Goal: Task Accomplishment & Management: Complete application form

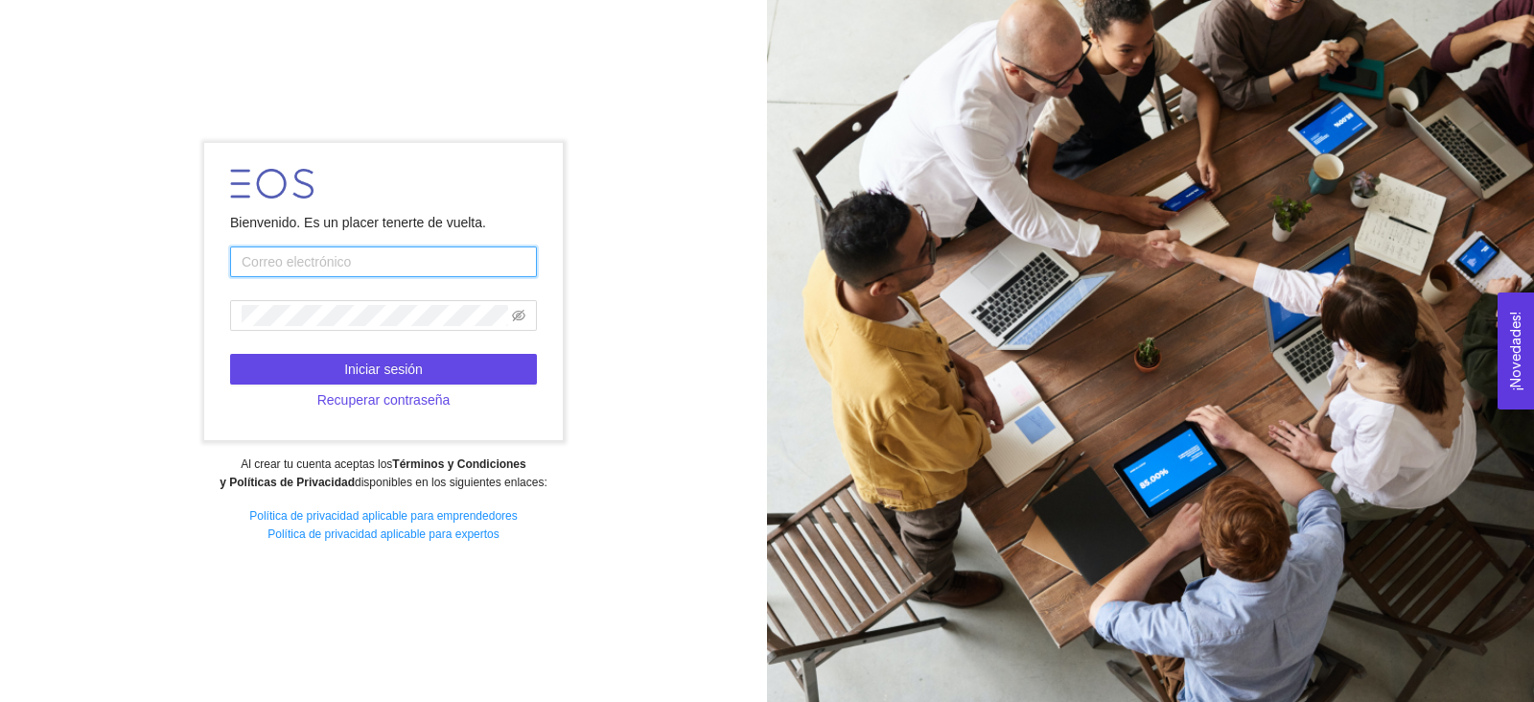
type input "[PERSON_NAME][EMAIL_ADDRESS][PERSON_NAME][DOMAIN_NAME]"
click at [1190, 396] on div at bounding box center [1150, 351] width 767 height 702
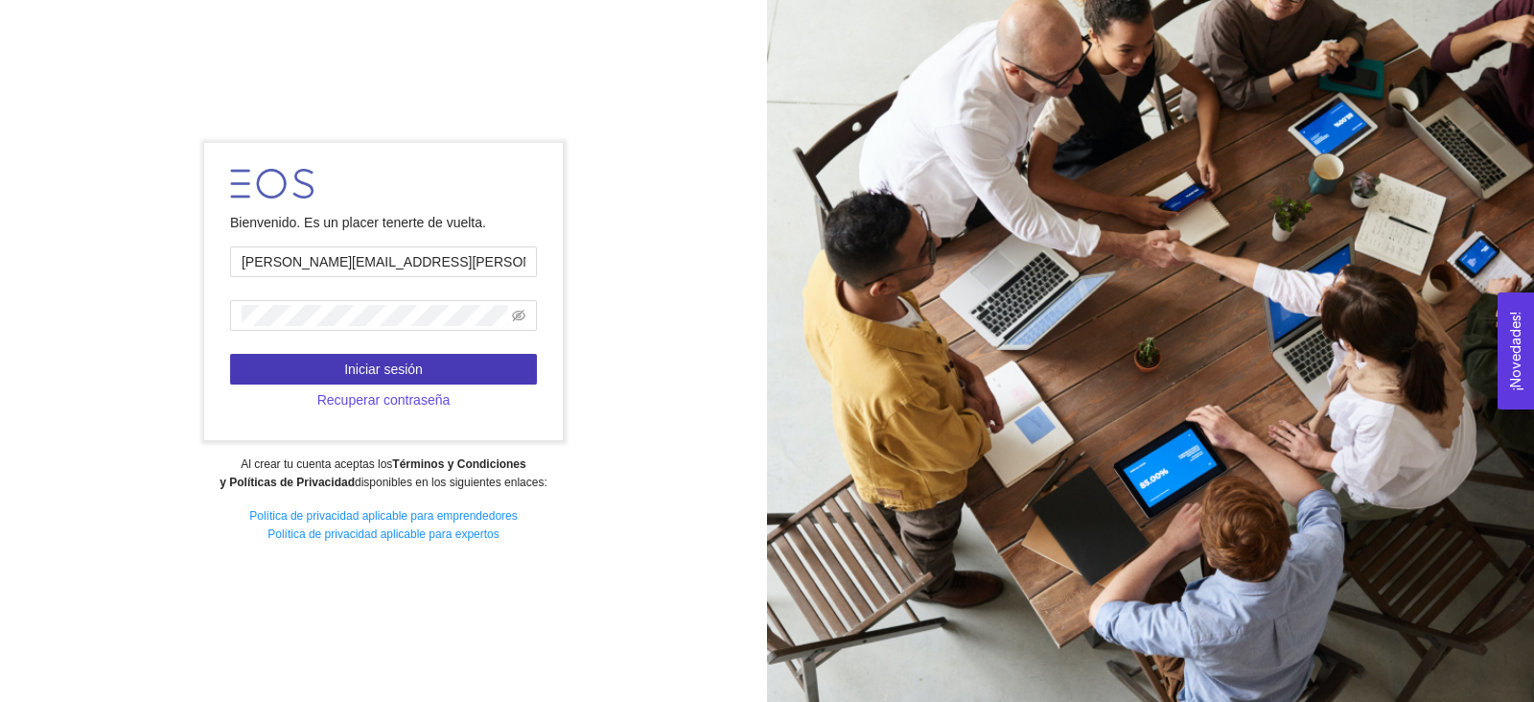
click at [446, 360] on button "Iniciar sesión" at bounding box center [383, 369] width 307 height 31
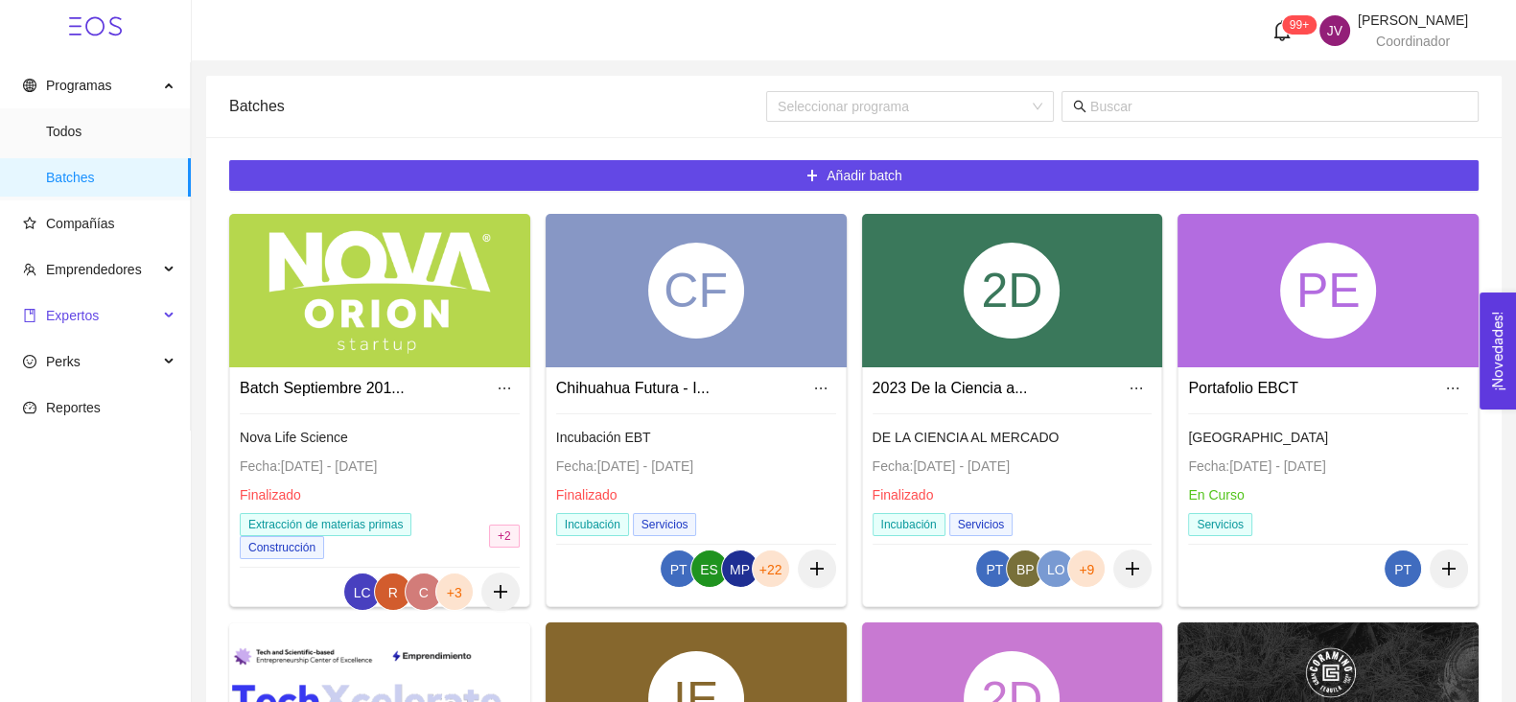
click at [47, 301] on span "Expertos" at bounding box center [90, 315] width 135 height 38
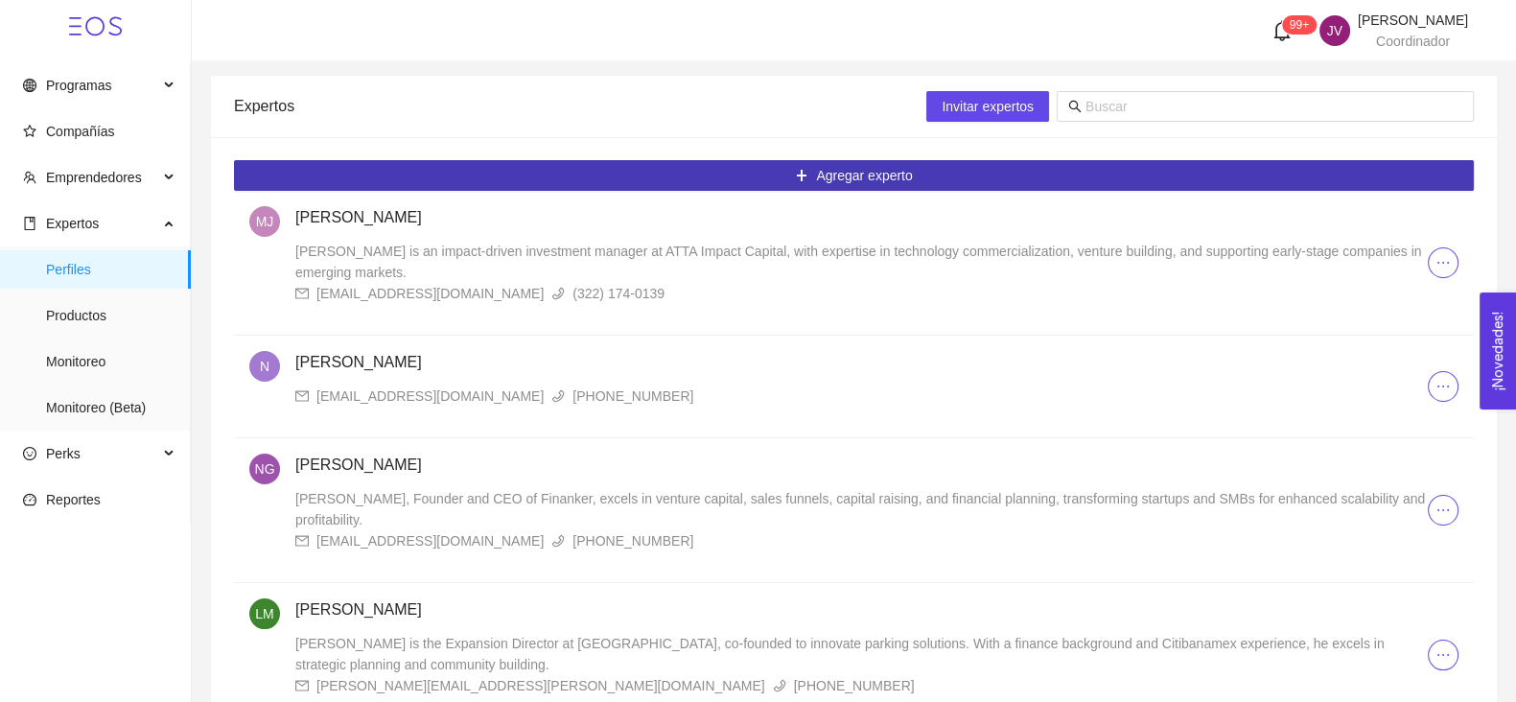
click at [585, 189] on button "Agregar experto" at bounding box center [854, 175] width 1240 height 31
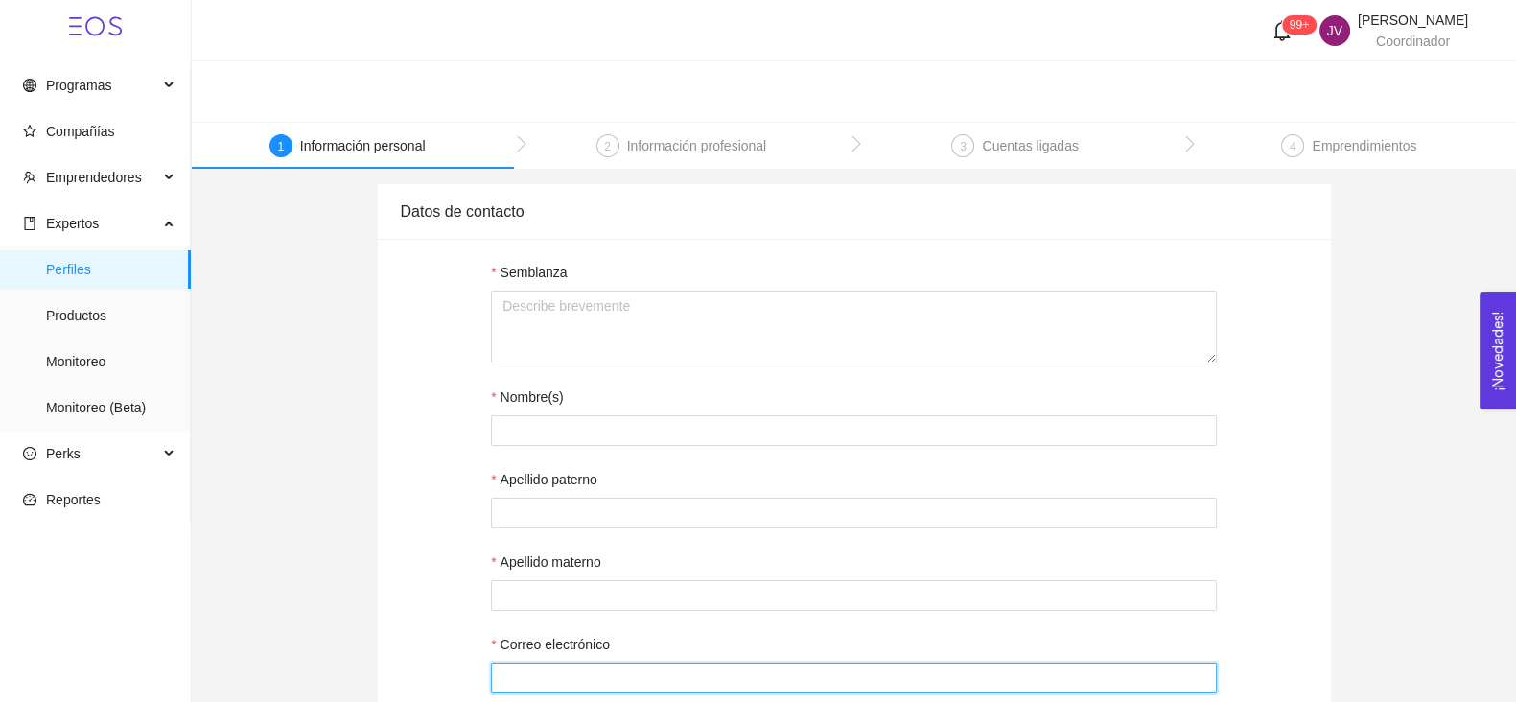
type input "[PERSON_NAME][EMAIL_ADDRESS][PERSON_NAME][DOMAIN_NAME]"
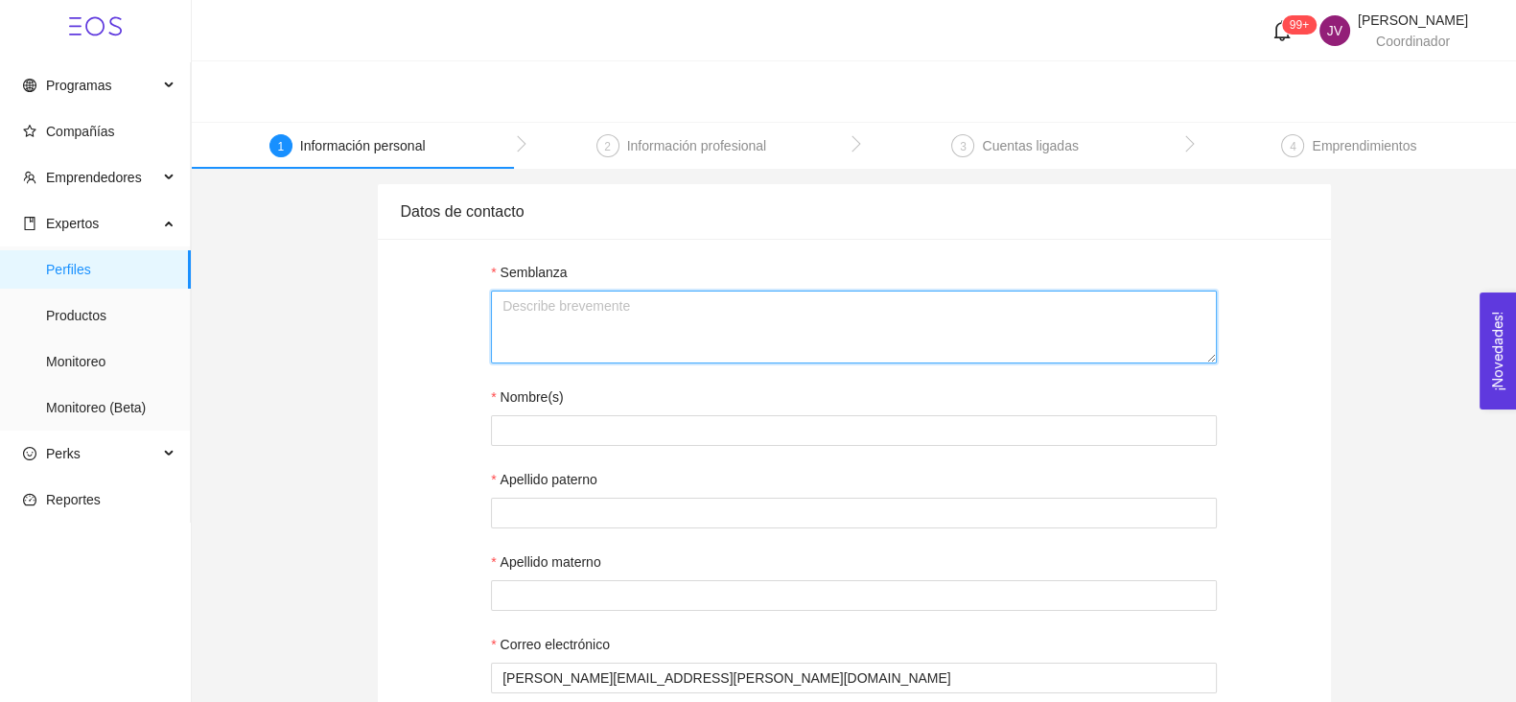
click at [700, 333] on textarea "Semblanza" at bounding box center [854, 326] width 726 height 73
paste textarea "[PERSON_NAME] es una Especialista en Generación de Leads con más de 10 años en …"
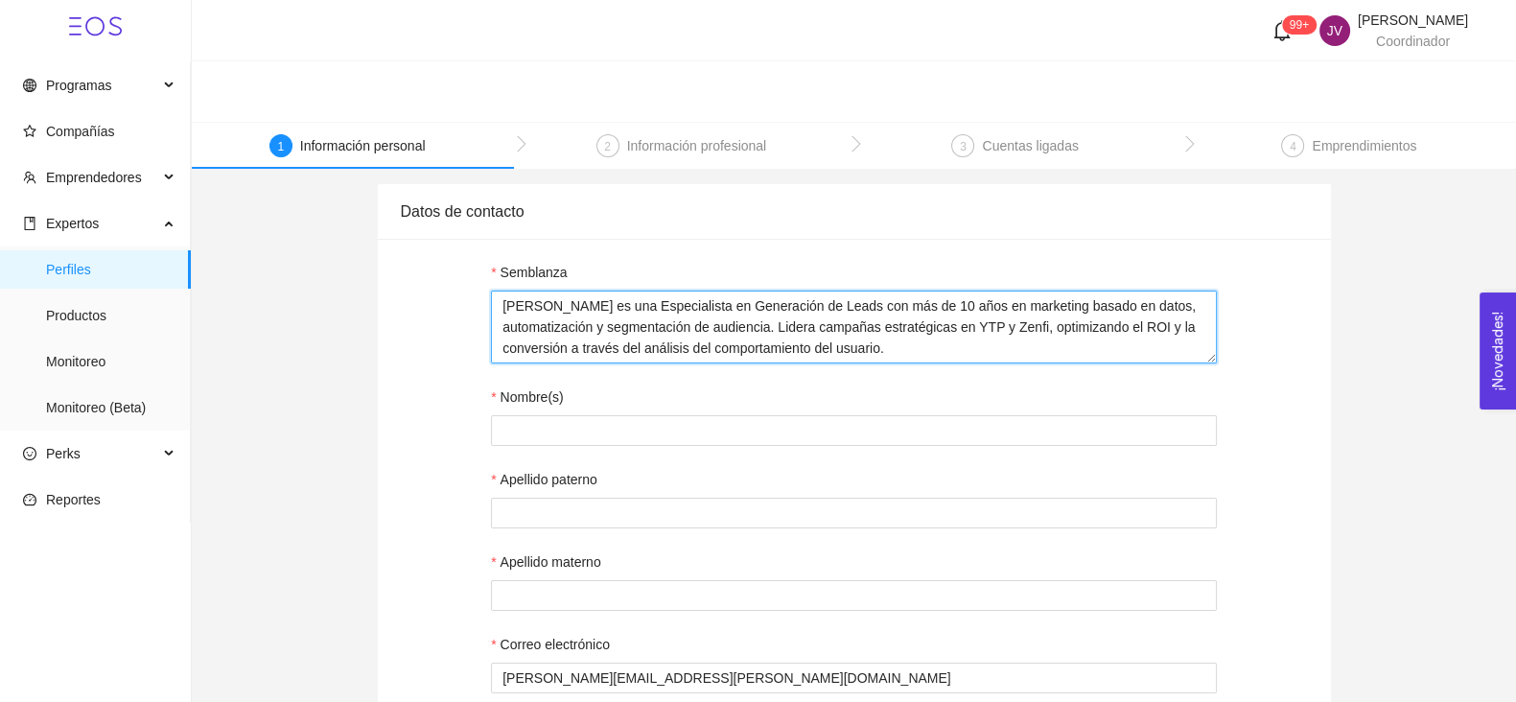
type textarea "[PERSON_NAME] es una Especialista en Generación de Leads con más de 10 años en …"
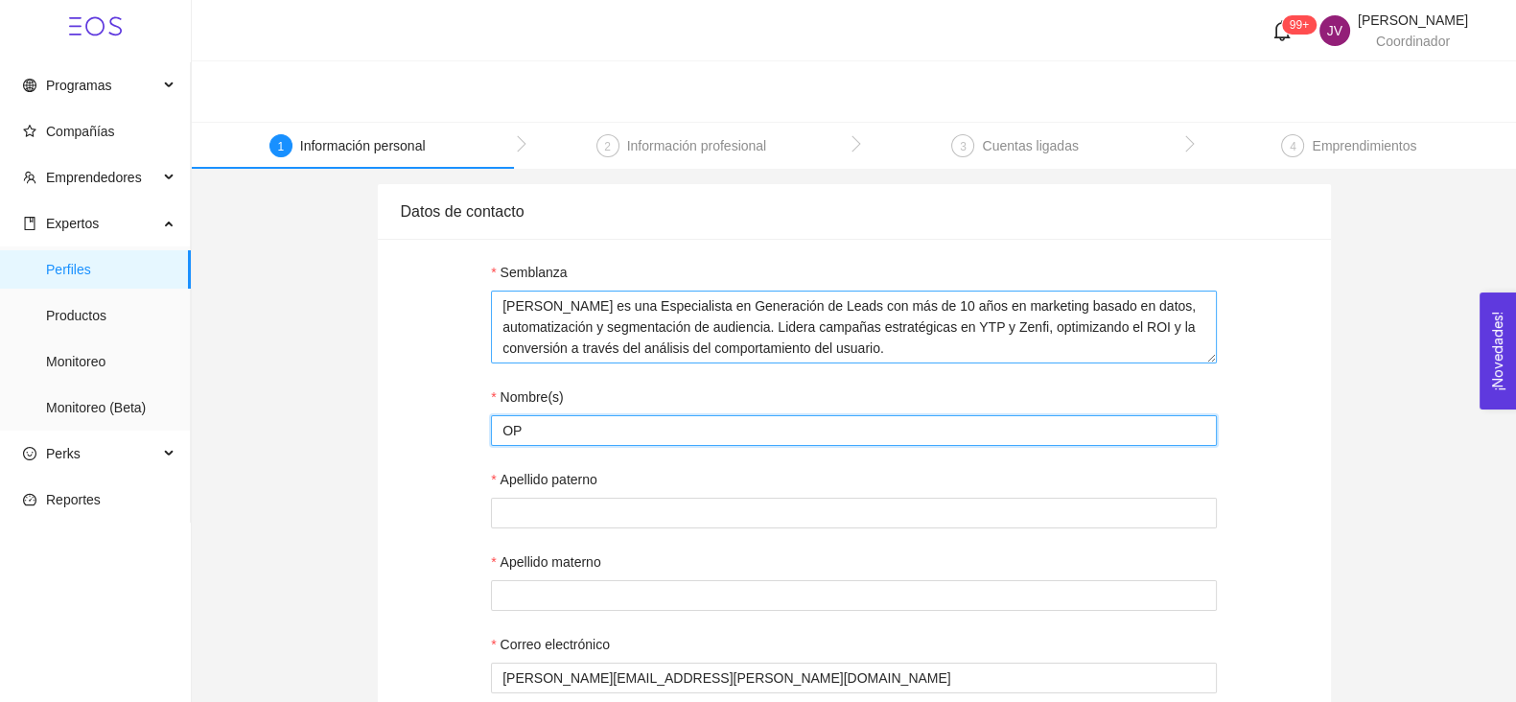
type input "O"
type input "[PERSON_NAME]"
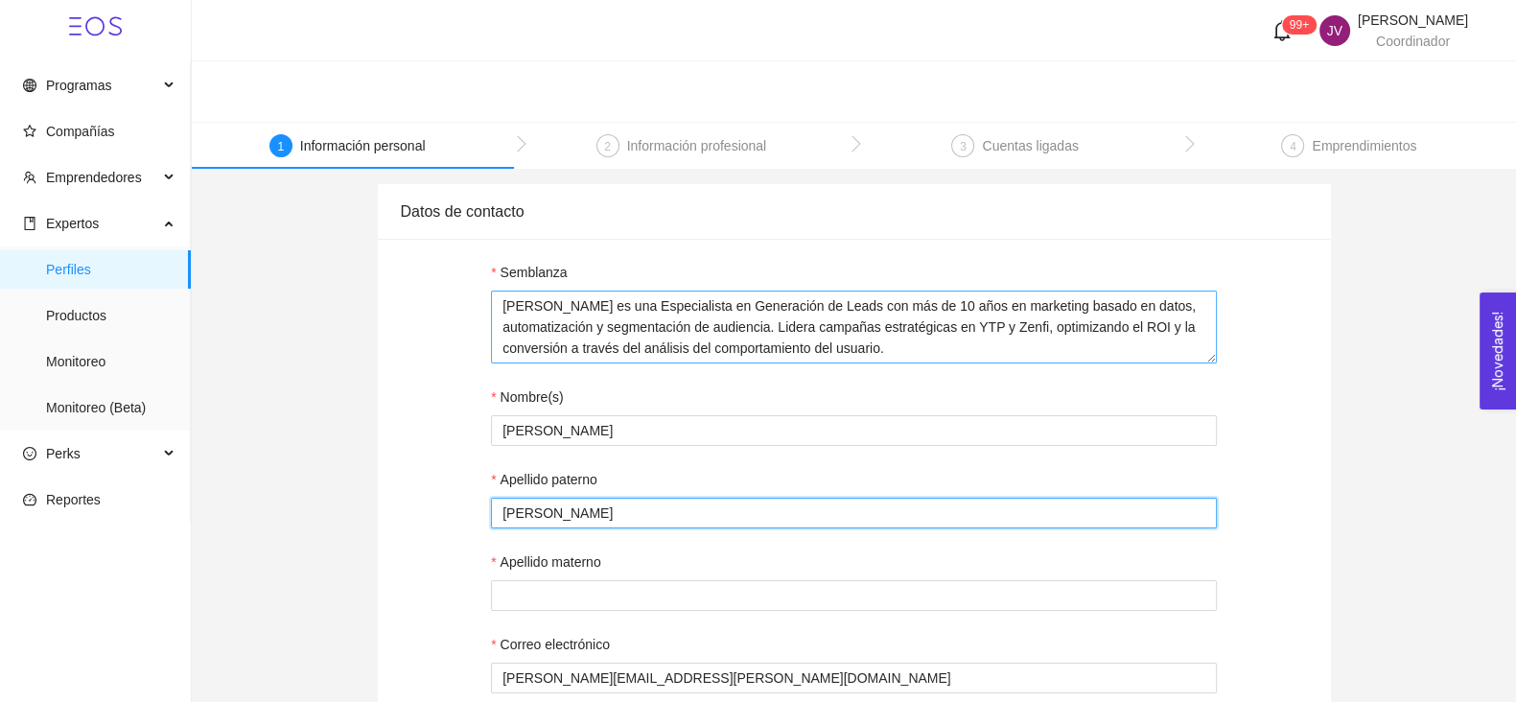
type input "[PERSON_NAME]"
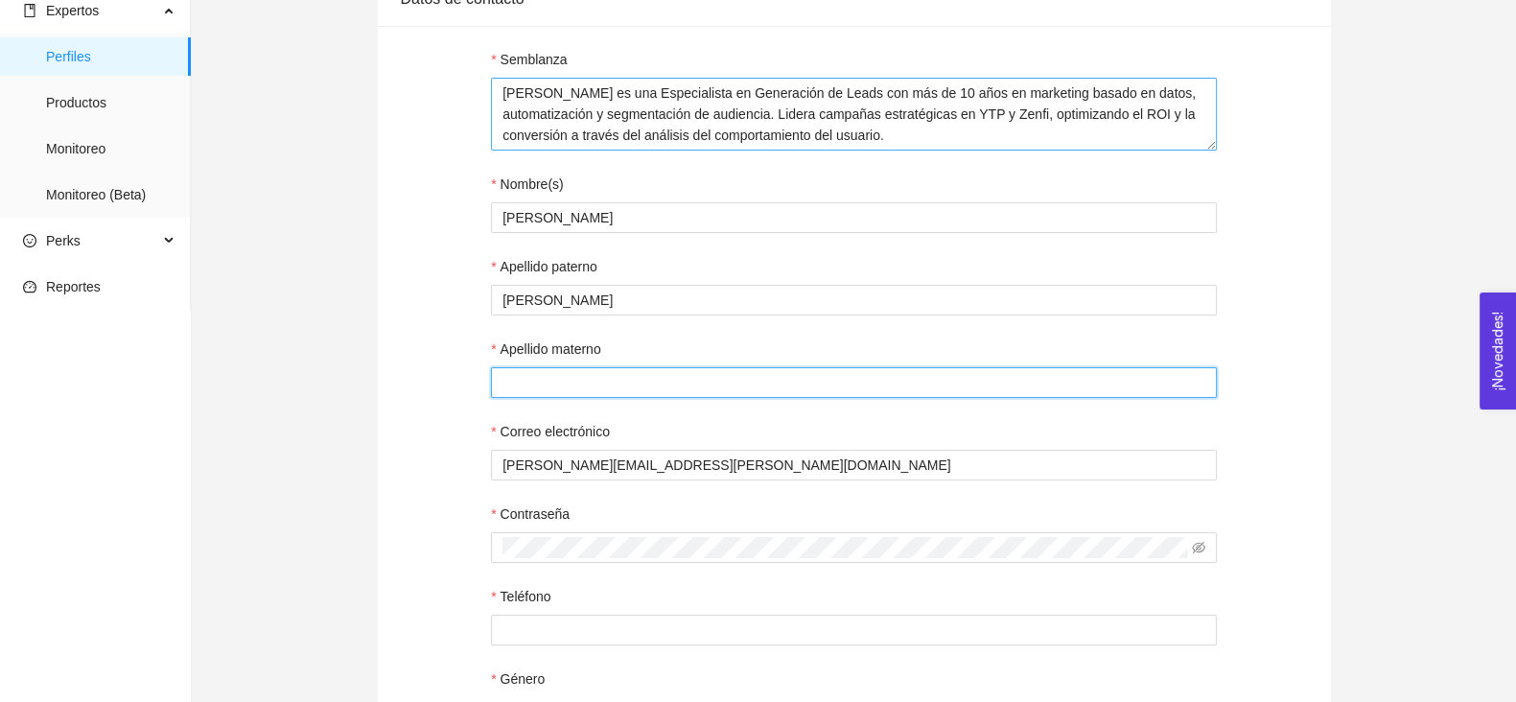
scroll to position [215, 0]
paste input "[PERSON_NAME][EMAIL_ADDRESS][DOMAIN_NAME]"
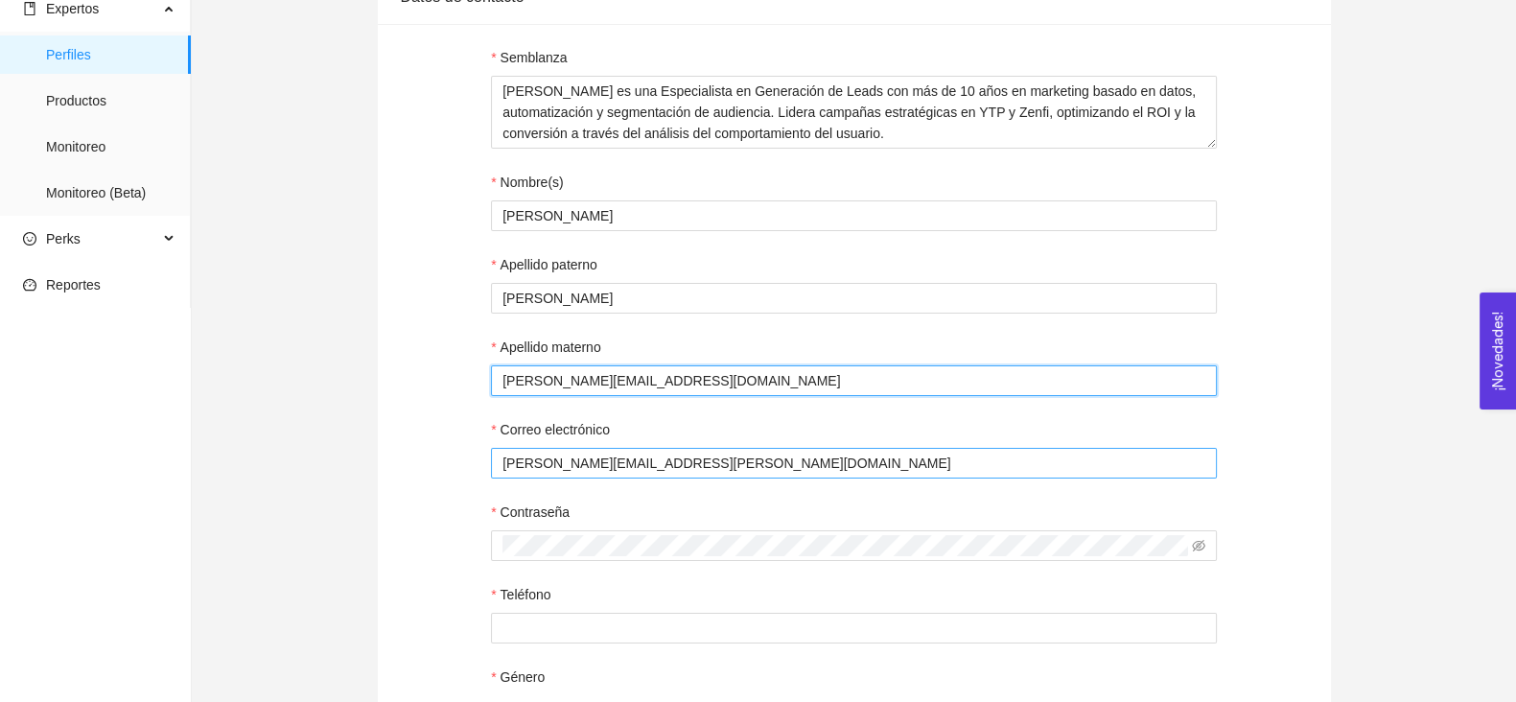
type input "[PERSON_NAME][EMAIL_ADDRESS][DOMAIN_NAME]"
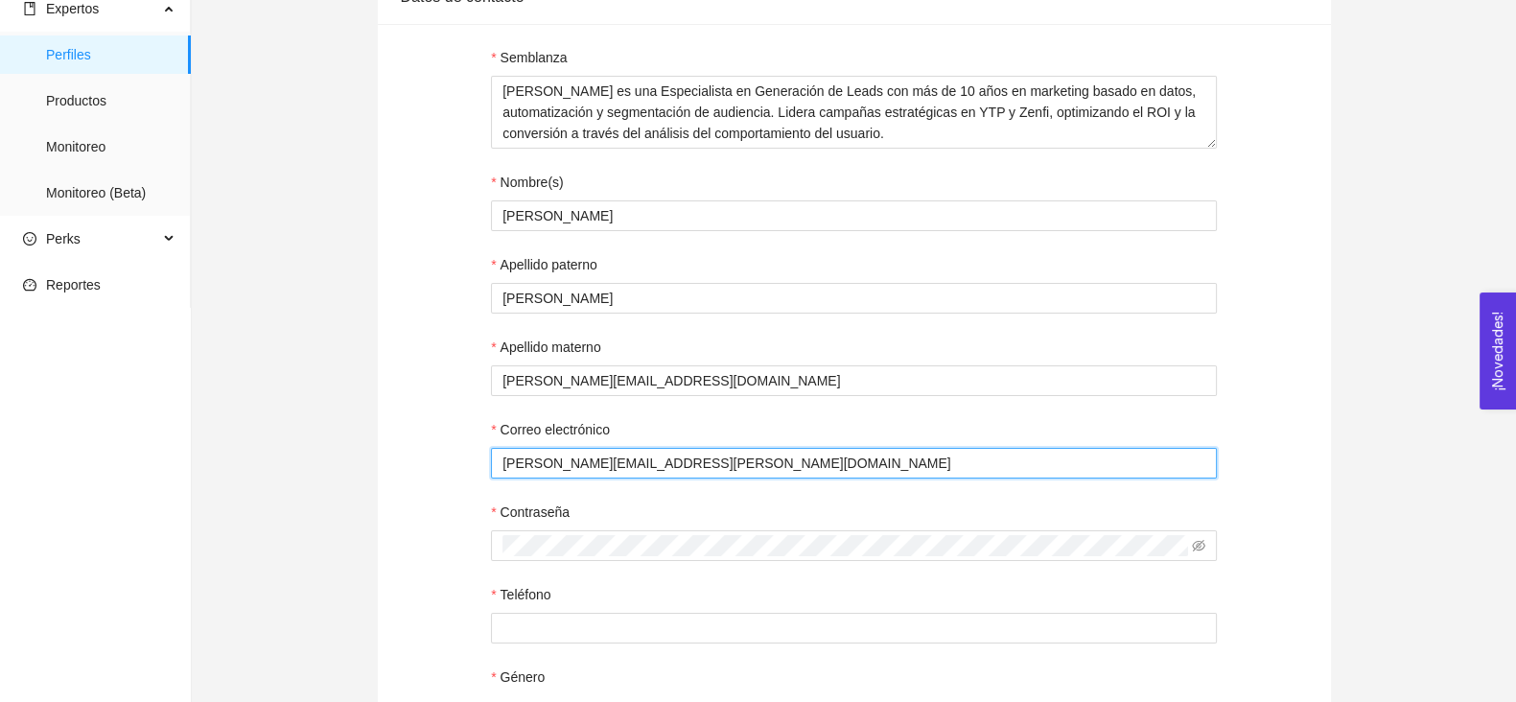
click at [575, 478] on input "[PERSON_NAME][EMAIL_ADDRESS][PERSON_NAME][DOMAIN_NAME]" at bounding box center [854, 463] width 726 height 31
click at [570, 471] on input "[PERSON_NAME][EMAIL_ADDRESS][PERSON_NAME][DOMAIN_NAME]" at bounding box center [854, 463] width 726 height 31
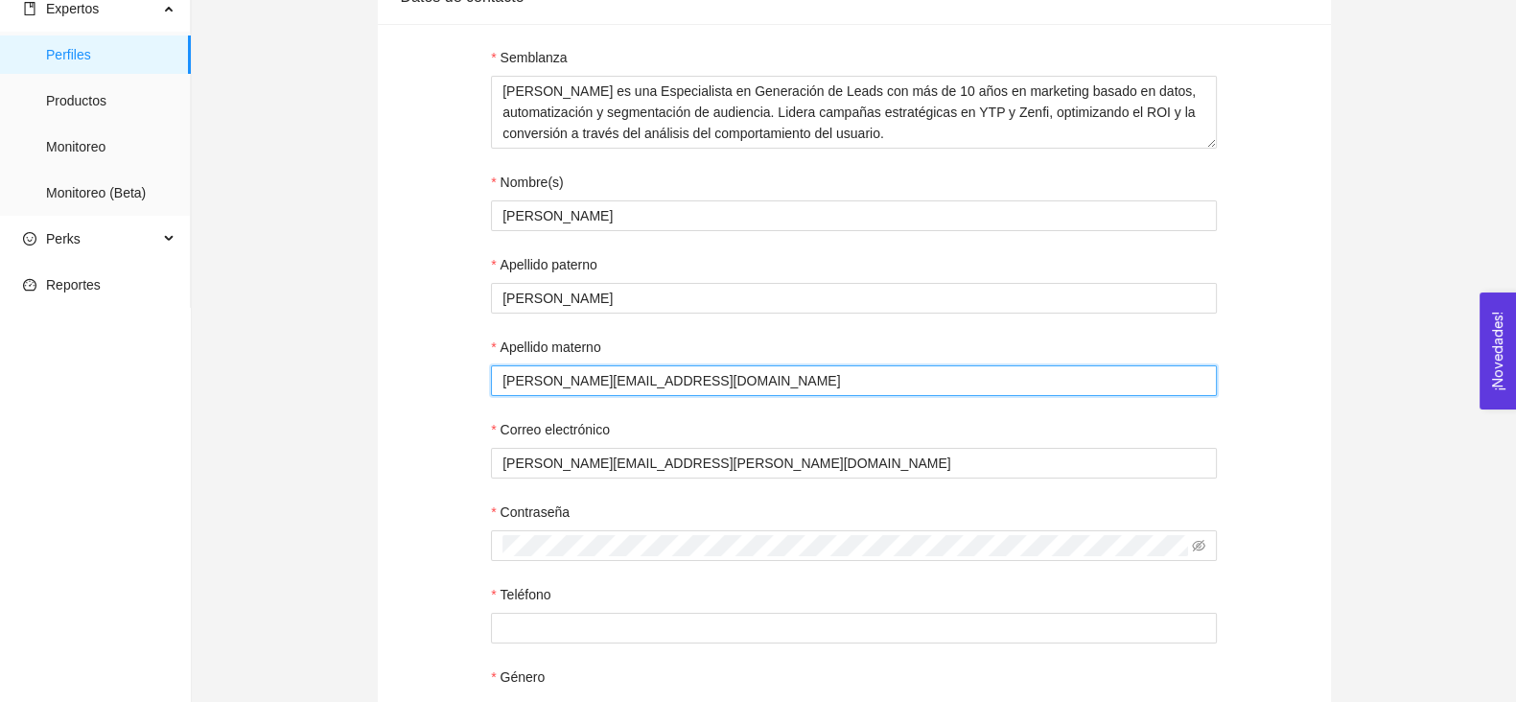
click at [545, 381] on input "[PERSON_NAME][EMAIL_ADDRESS][DOMAIN_NAME]" at bounding box center [854, 380] width 726 height 31
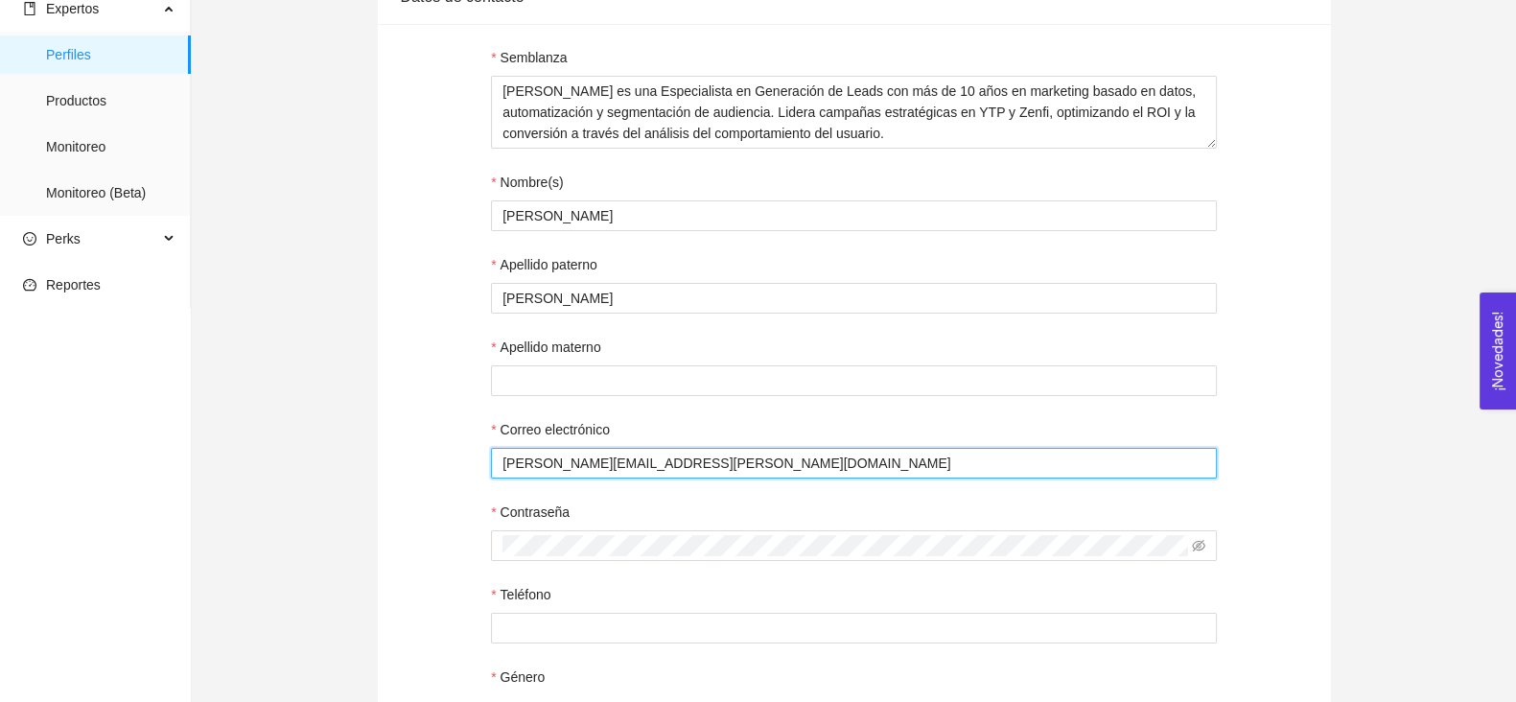
click at [511, 472] on input "[PERSON_NAME][EMAIL_ADDRESS][PERSON_NAME][DOMAIN_NAME]" at bounding box center [854, 463] width 726 height 31
paste input "[PERSON_NAME][EMAIL_ADDRESS][DOMAIN_NAME]"
type input "[PERSON_NAME][EMAIL_ADDRESS][DOMAIN_NAME]"
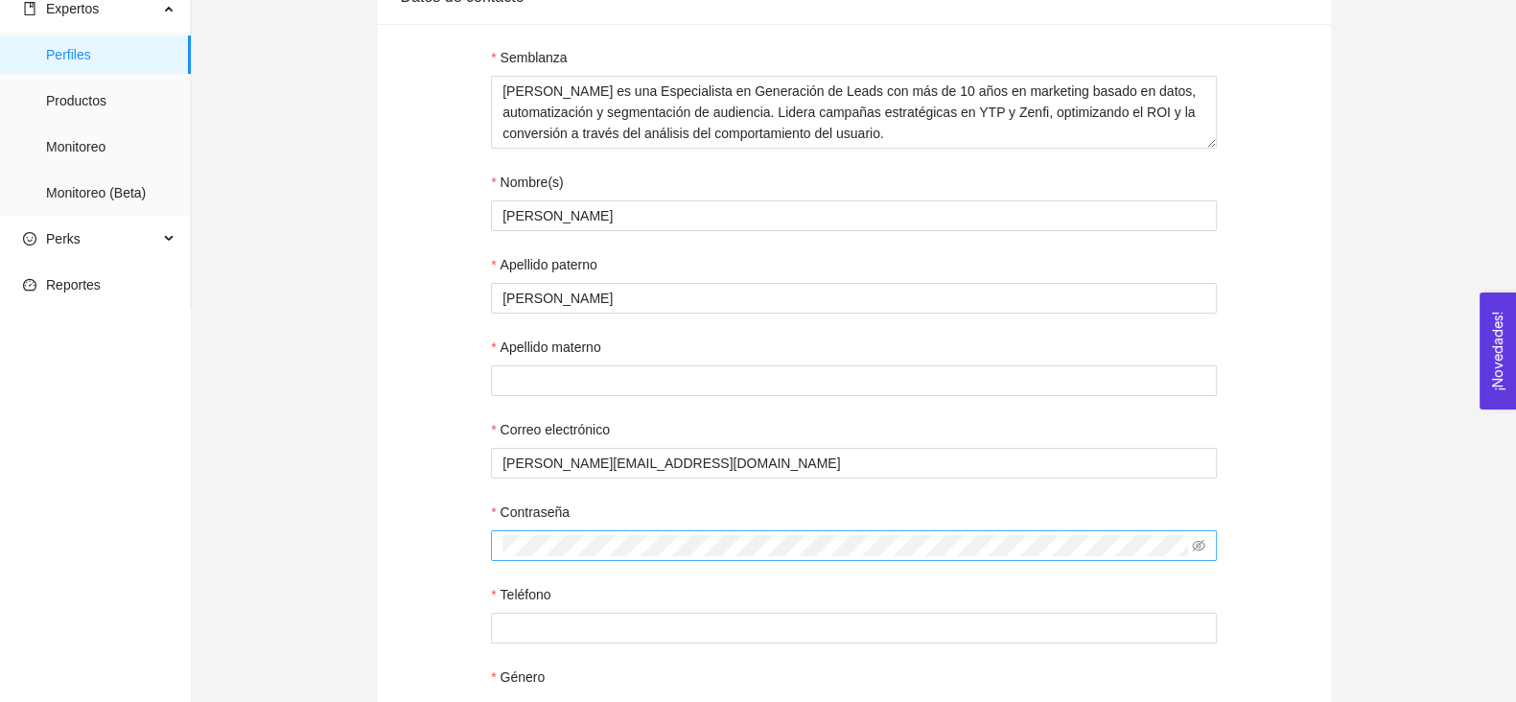
click at [590, 538] on span at bounding box center [854, 545] width 726 height 31
click at [770, 537] on span at bounding box center [854, 545] width 726 height 31
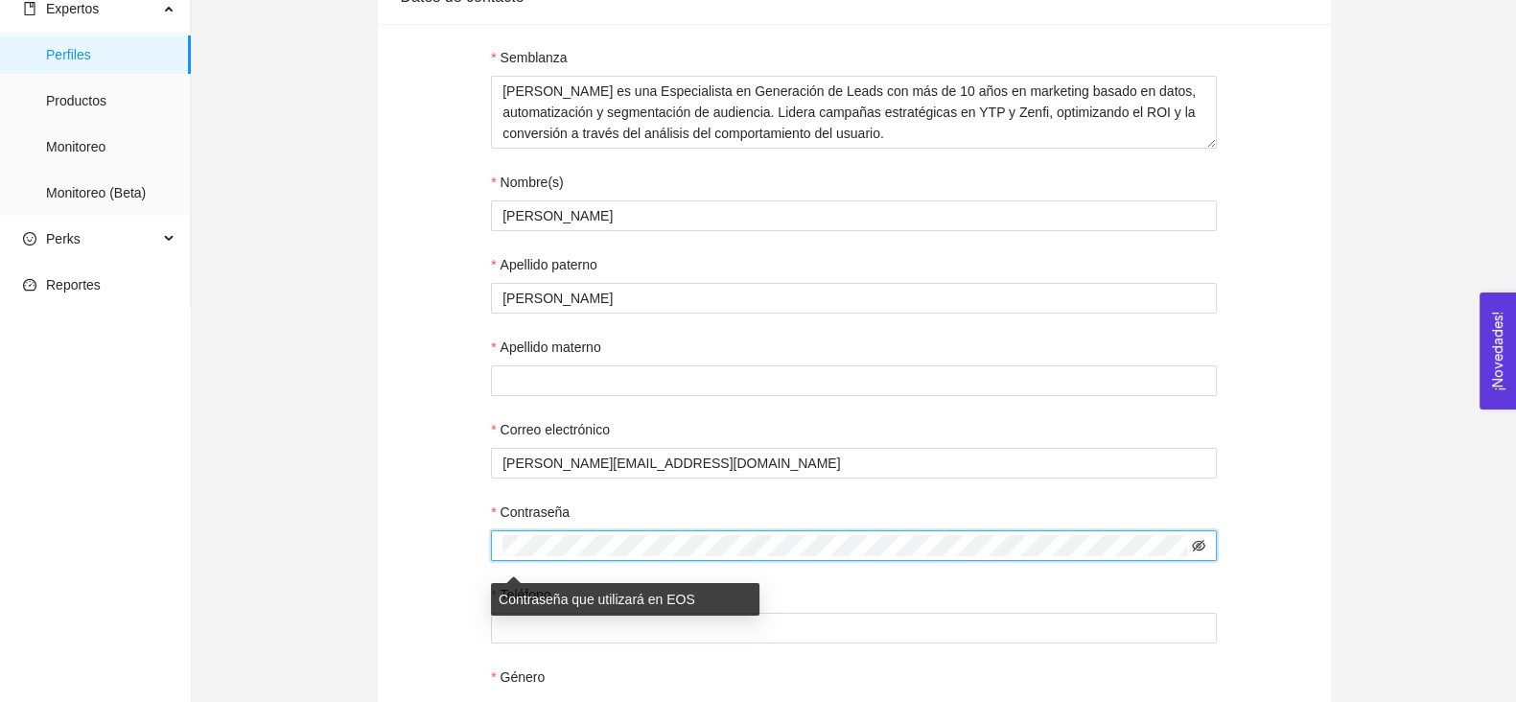
click at [1195, 552] on icon "eye-invisible" at bounding box center [1198, 545] width 13 height 13
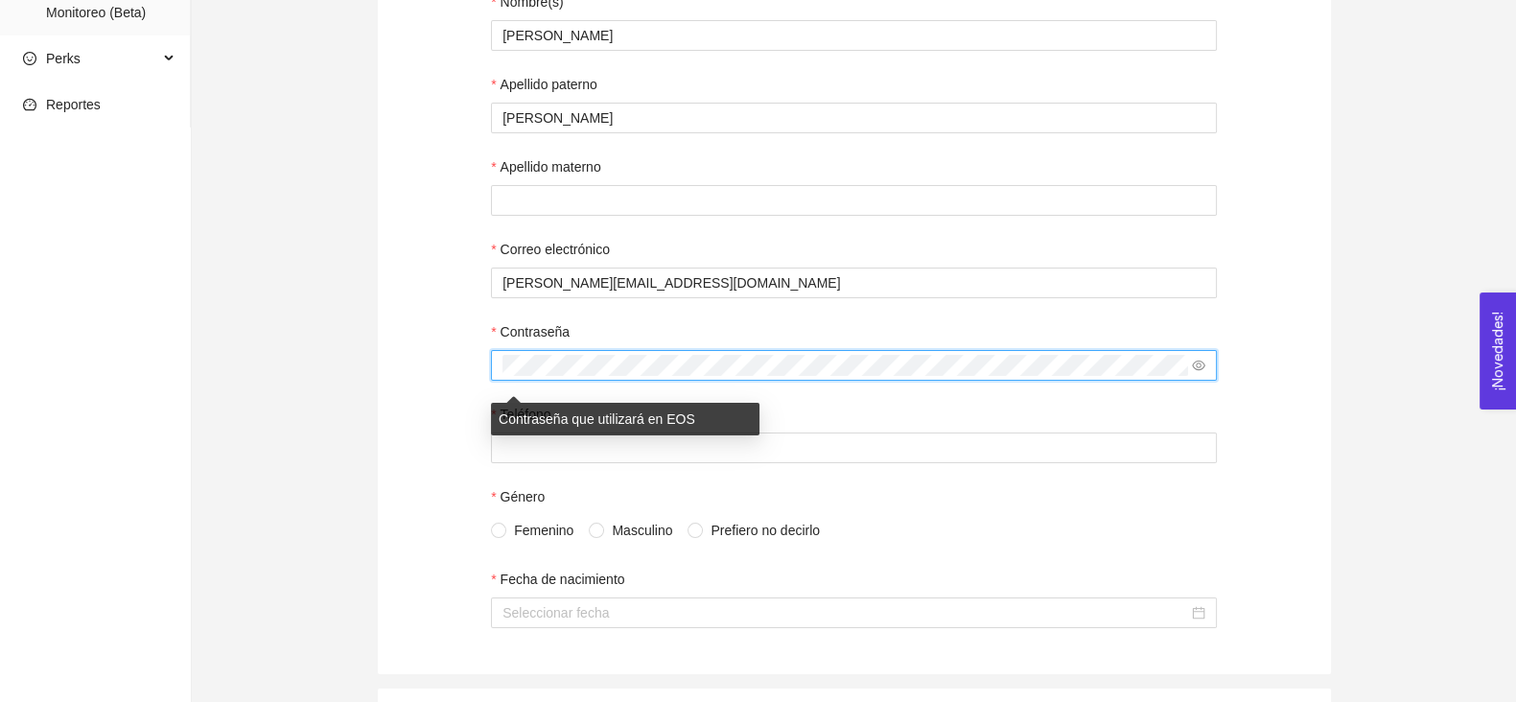
scroll to position [409, 0]
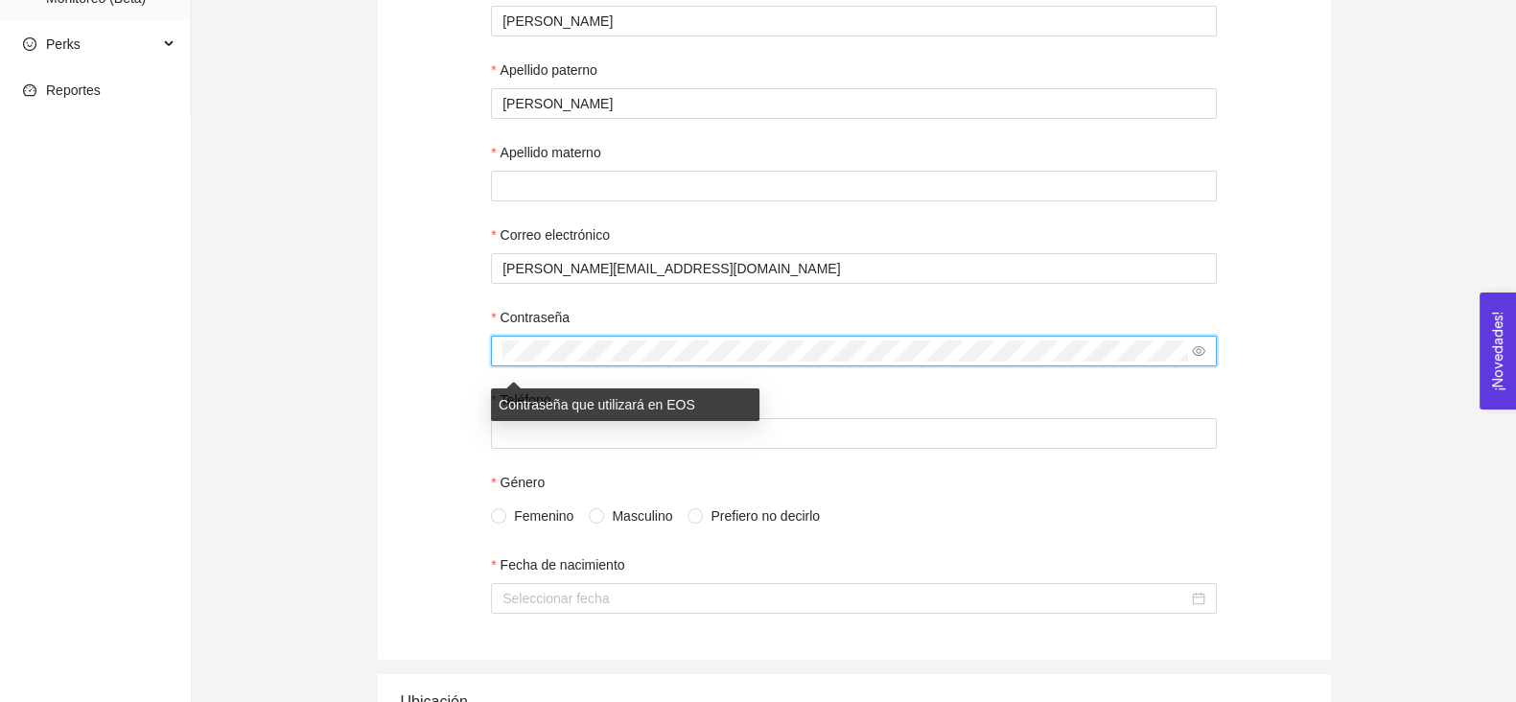
click at [1133, 553] on form "Semblanza [PERSON_NAME] es una Especialista en Generación de Leads con más de 1…" at bounding box center [854, 232] width 726 height 761
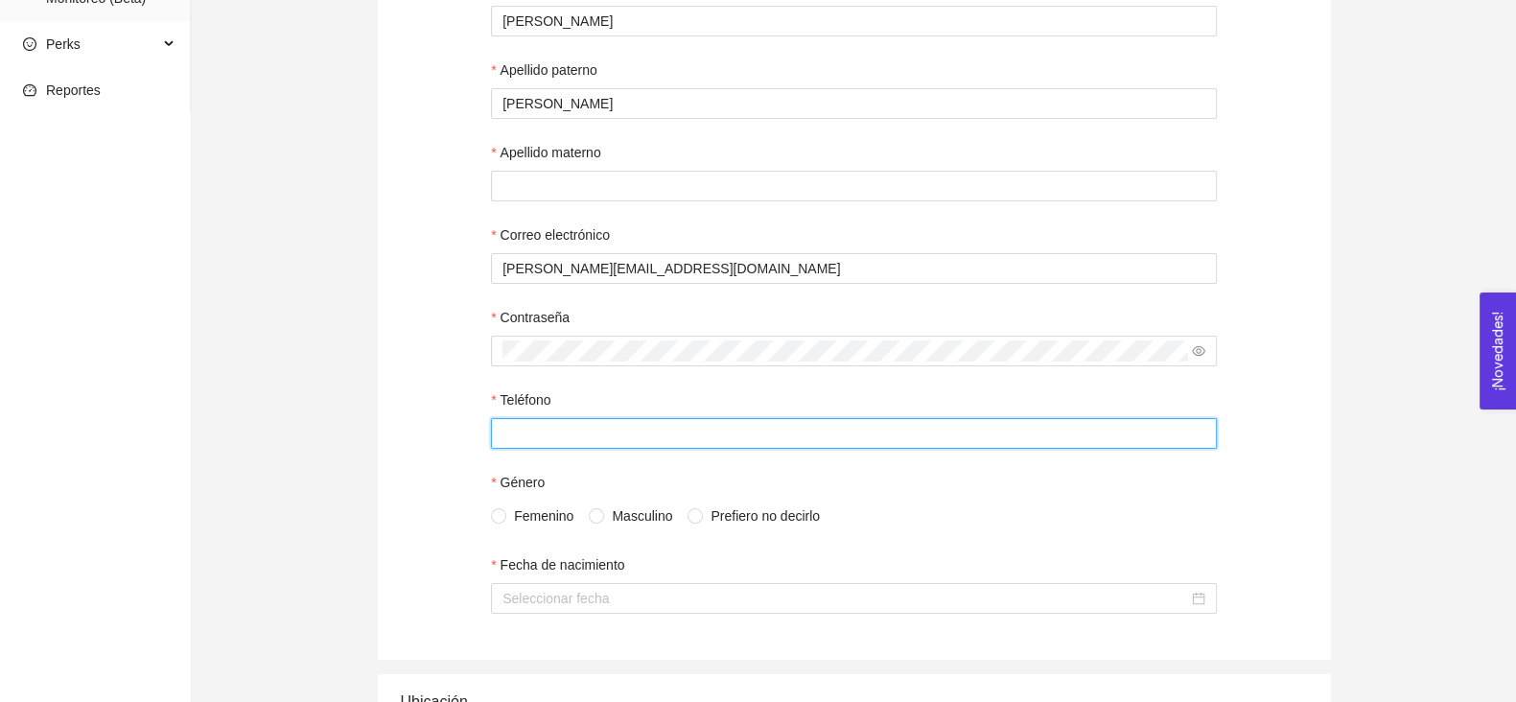
click at [639, 429] on input "Teléfono" at bounding box center [854, 433] width 726 height 31
paste input "[PHONE_NUMBER]"
type input "[PHONE_NUMBER]"
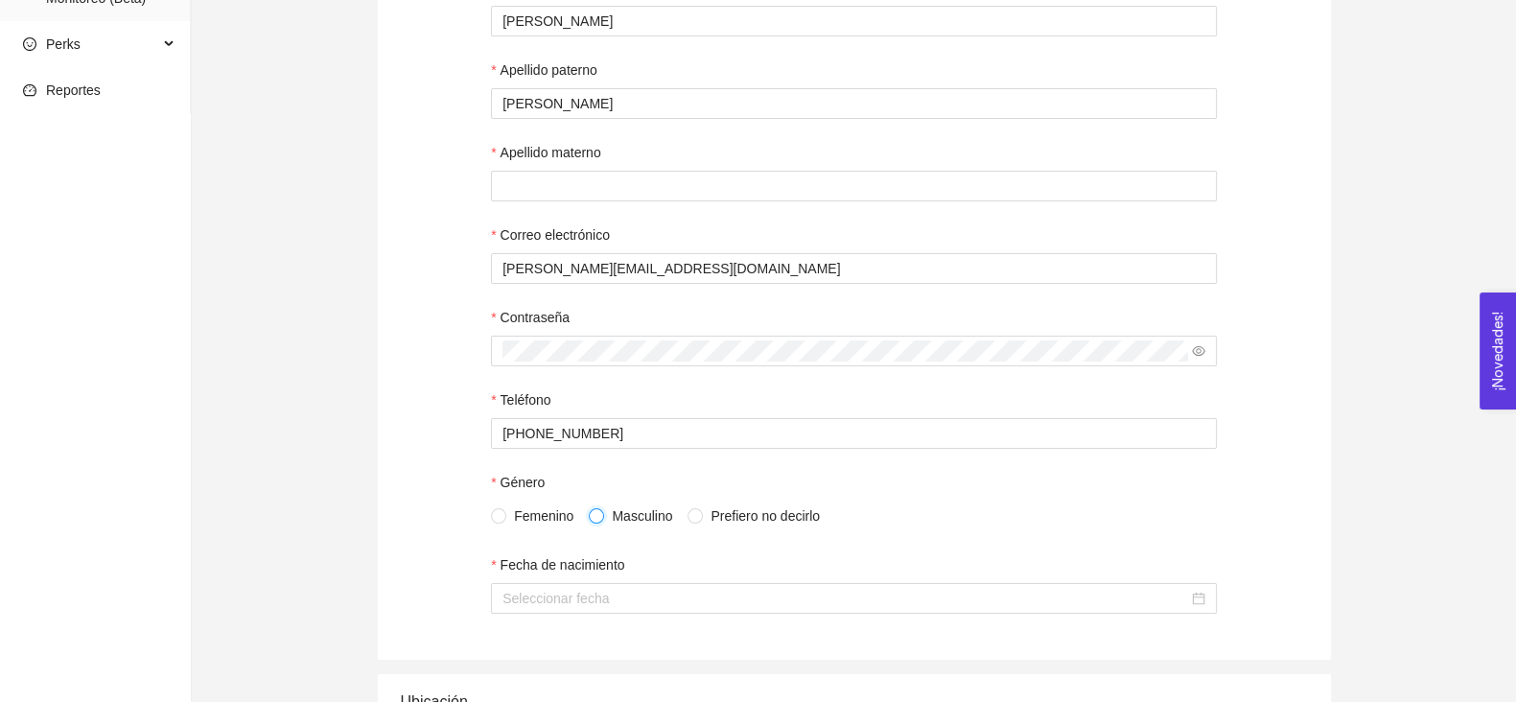
click at [594, 522] on input "Masculino" at bounding box center [595, 514] width 13 height 13
radio input "true"
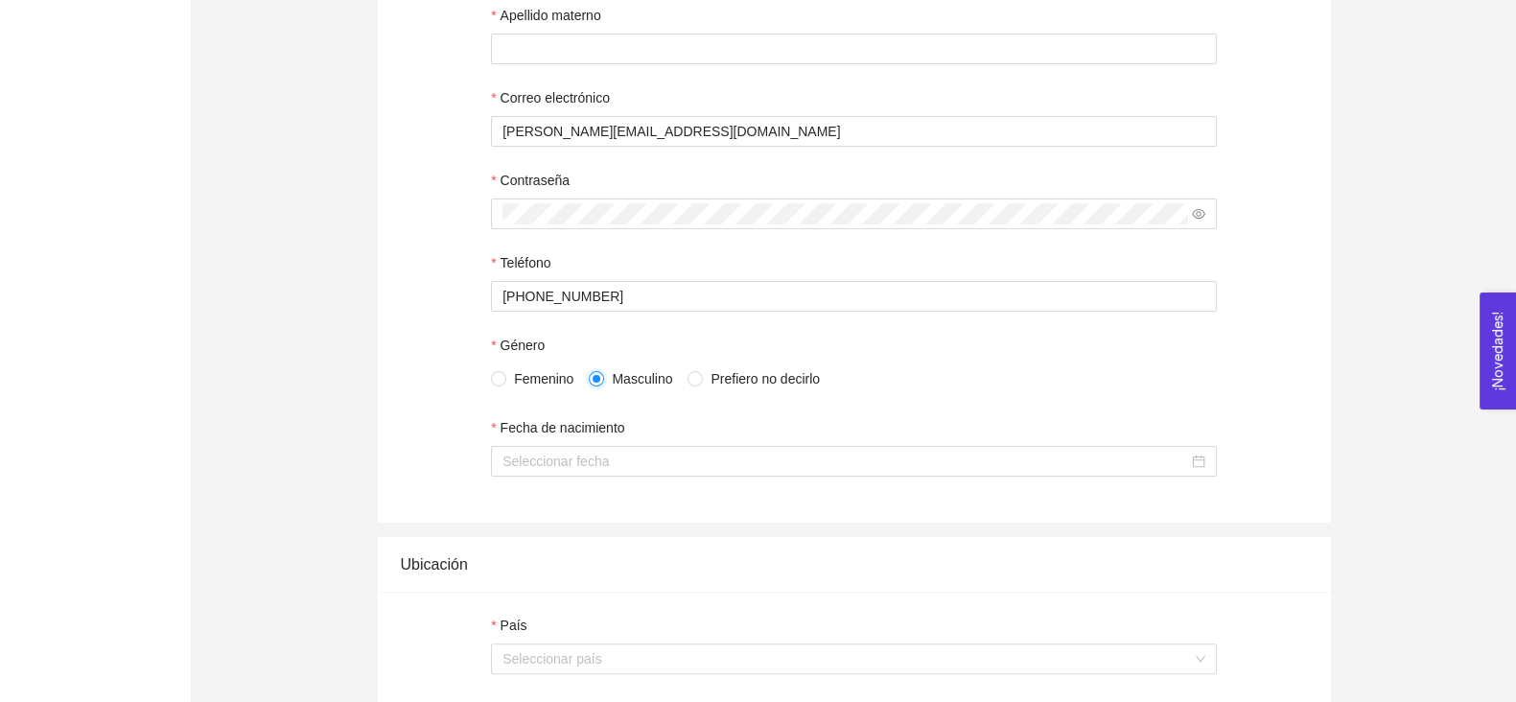
scroll to position [548, 0]
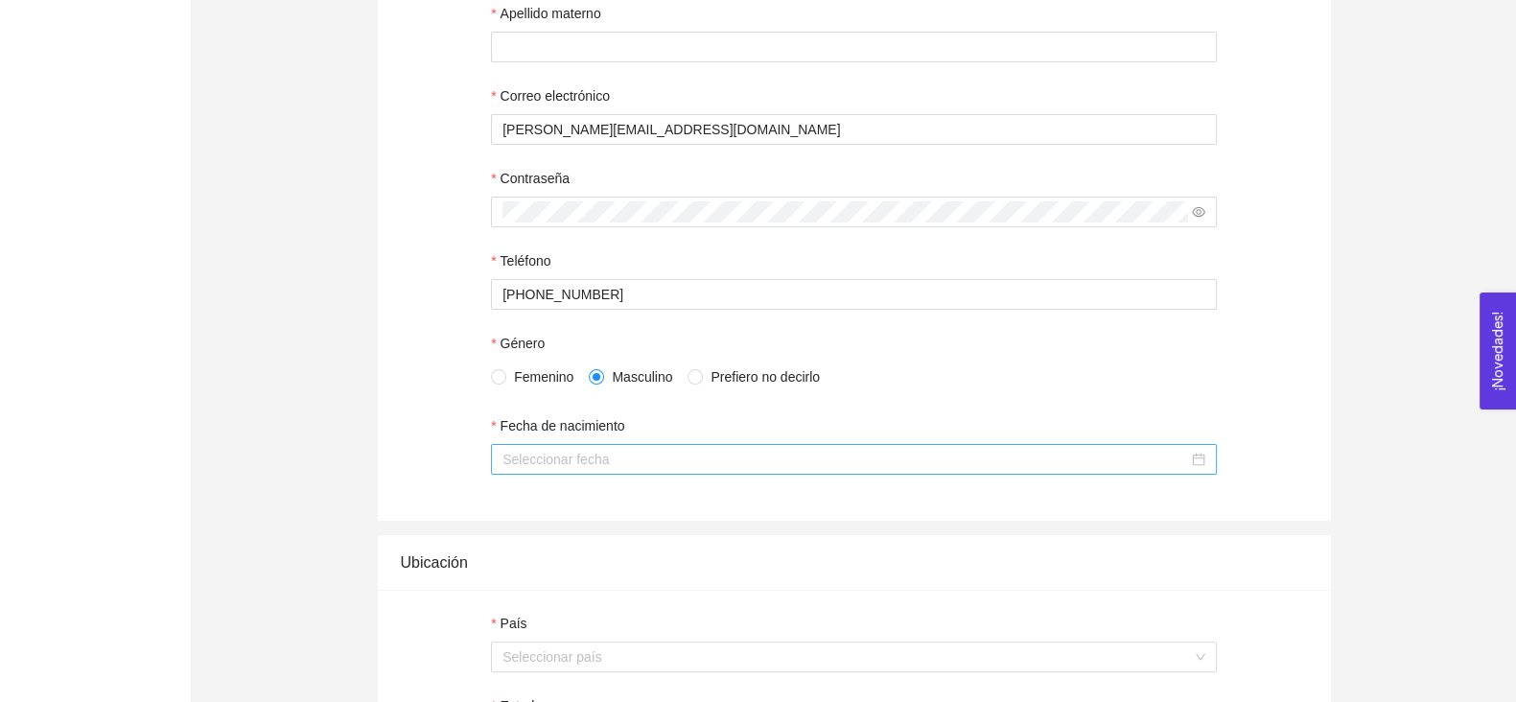
click at [576, 475] on div at bounding box center [854, 459] width 726 height 31
click at [552, 653] on div "22" at bounding box center [554, 664] width 23 height 23
type input "[DATE]"
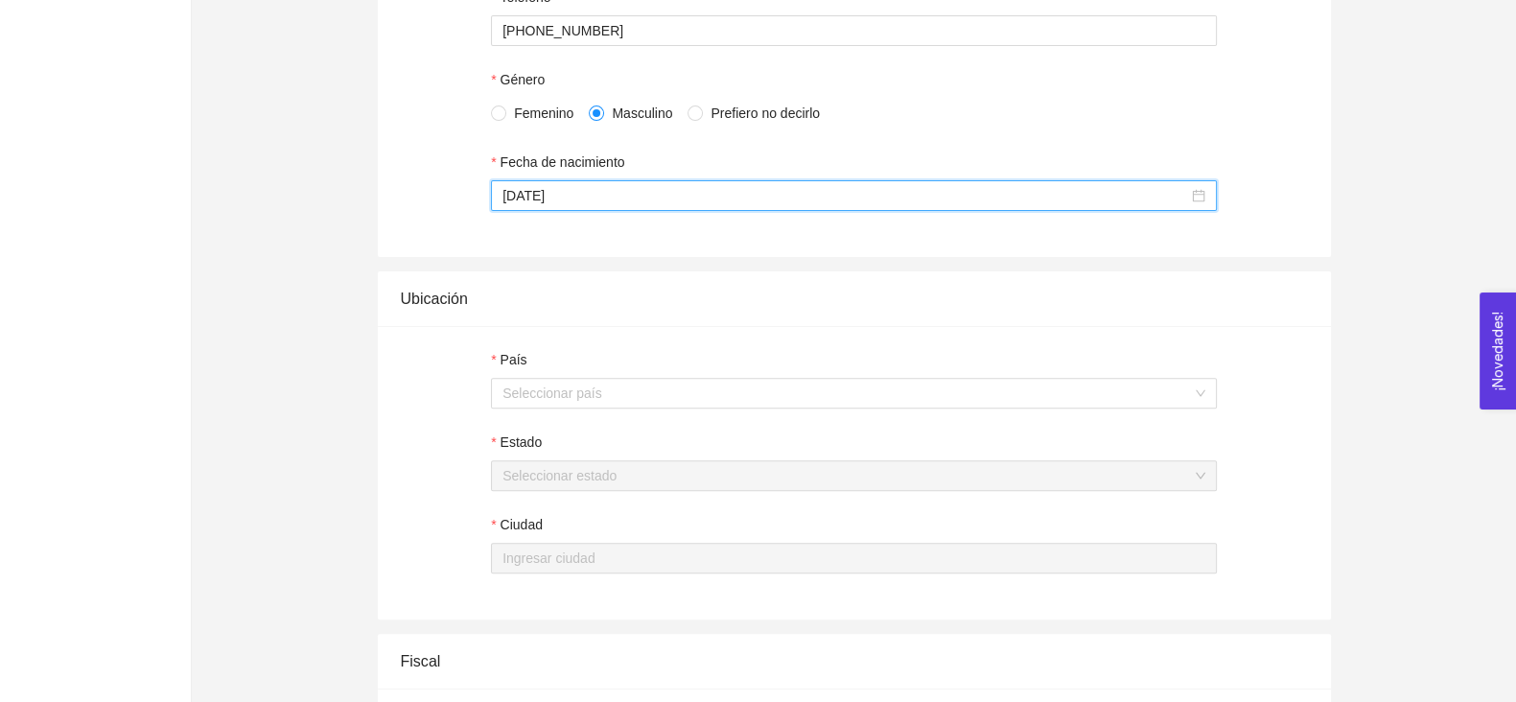
scroll to position [814, 0]
click at [522, 401] on input "País" at bounding box center [846, 391] width 689 height 29
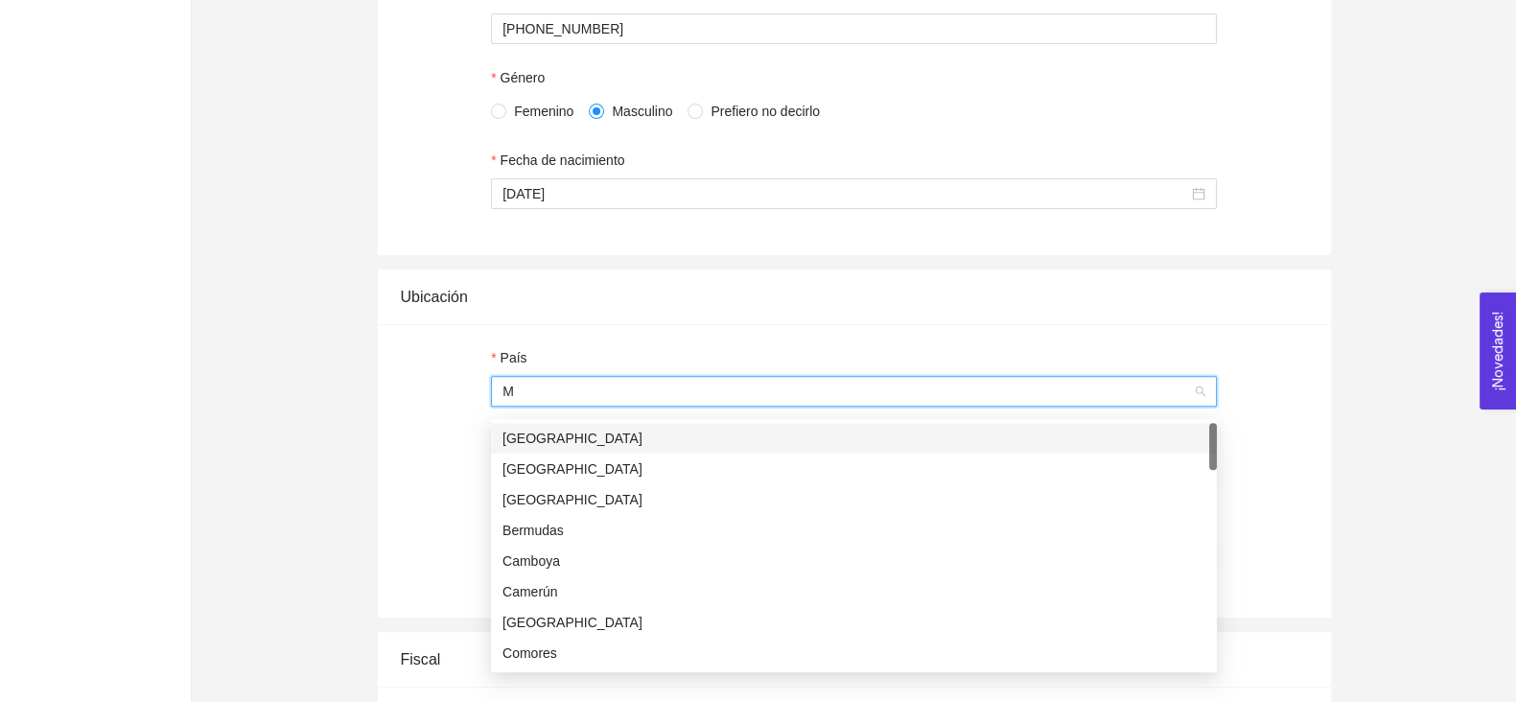
type input "Mé"
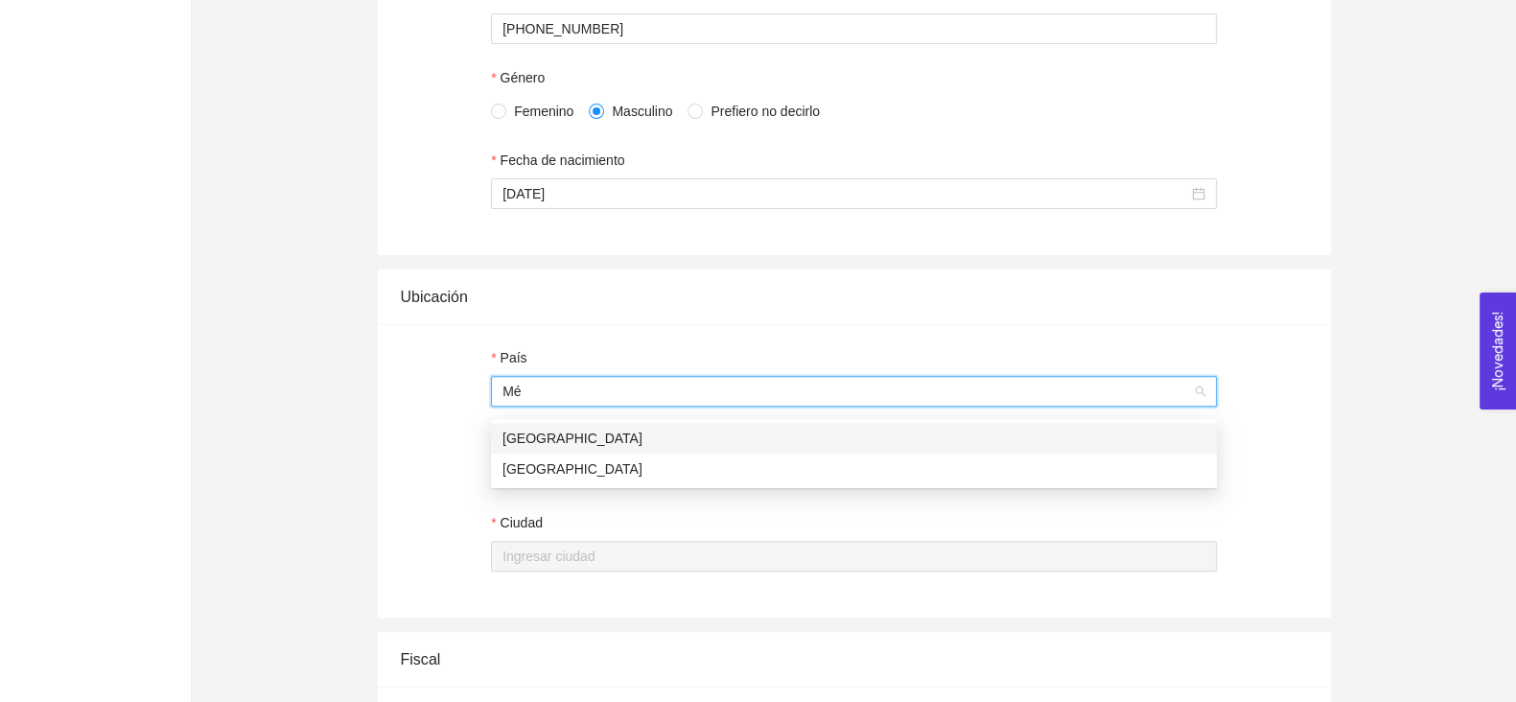
click at [531, 444] on div "[GEOGRAPHIC_DATA]" at bounding box center [853, 438] width 703 height 21
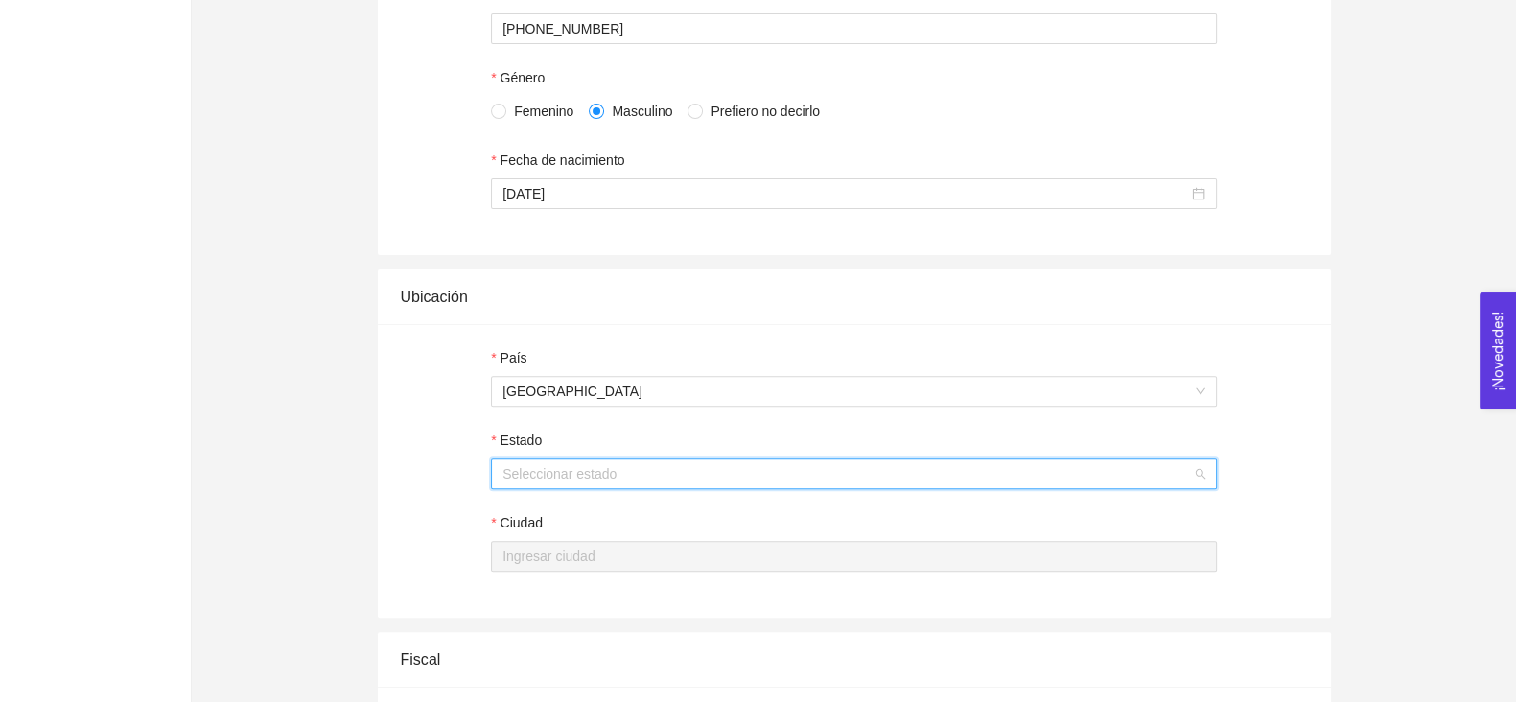
click at [523, 472] on input "Estado" at bounding box center [846, 473] width 689 height 29
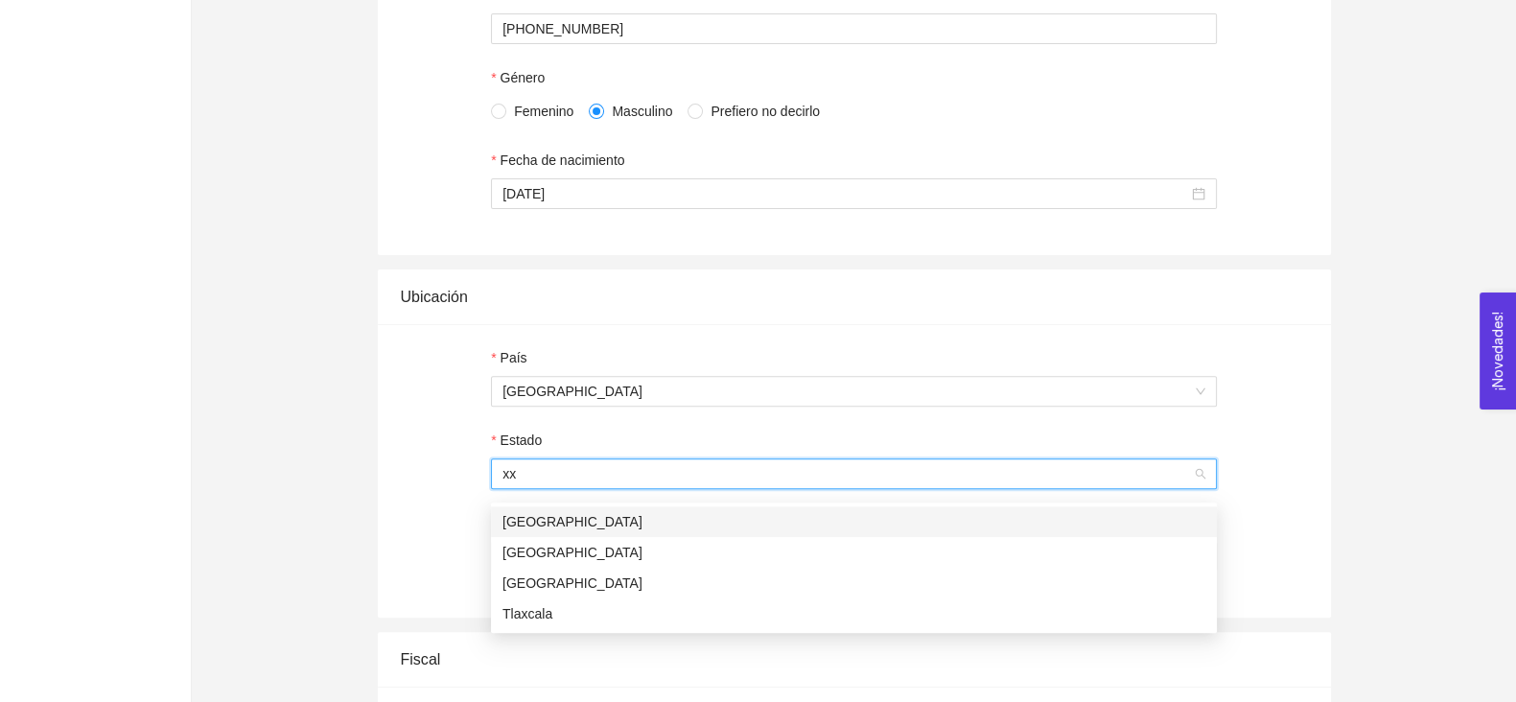
type input "x"
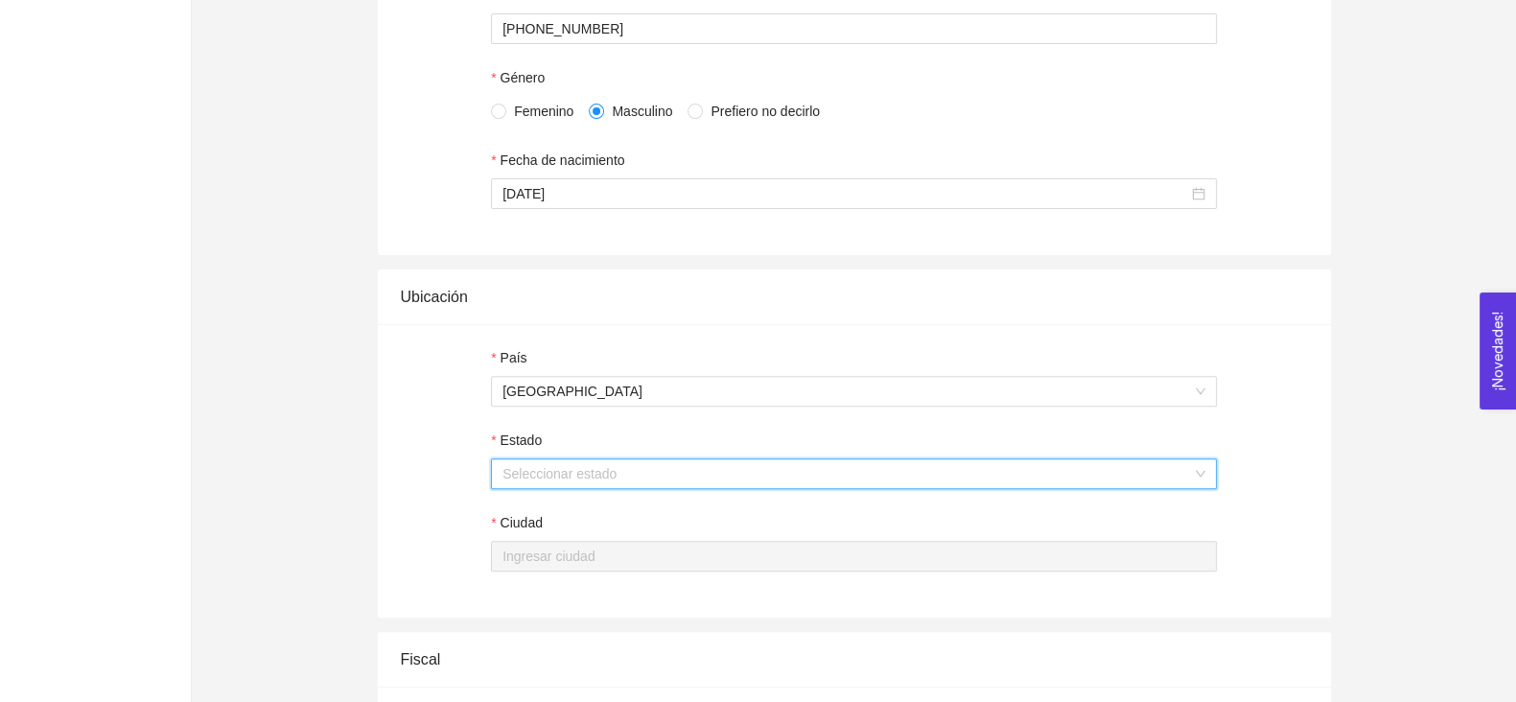
type input "U"
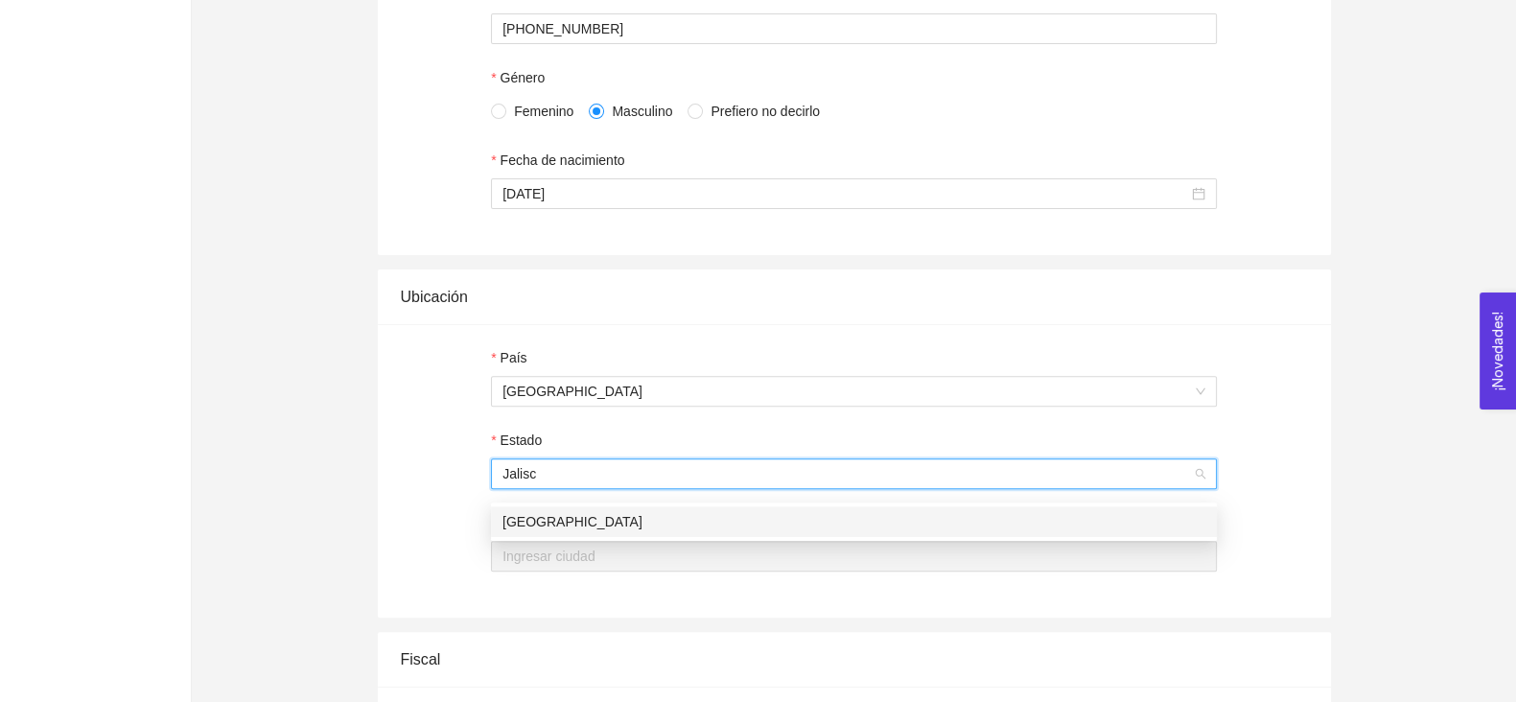
type input "[GEOGRAPHIC_DATA]"
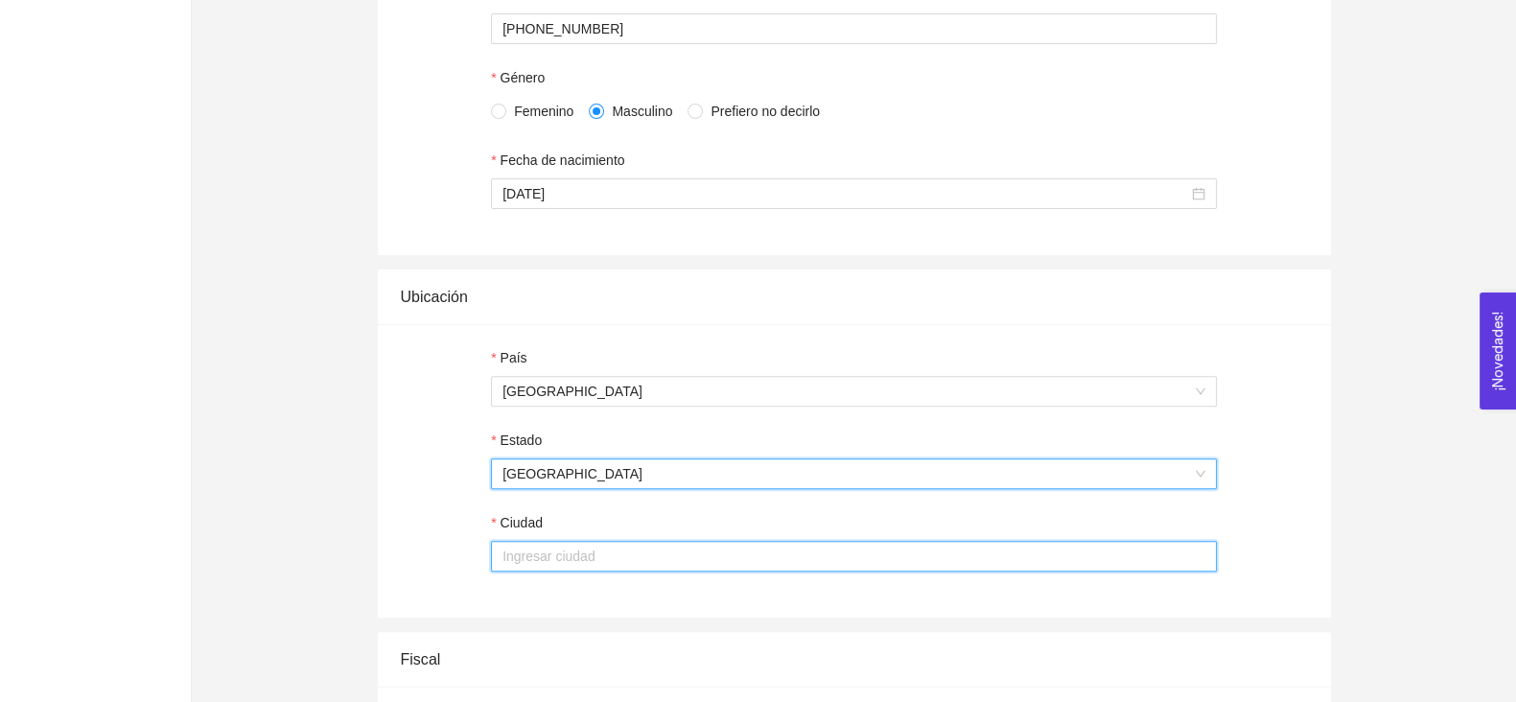
click at [523, 571] on input "Ciudad" at bounding box center [854, 556] width 726 height 31
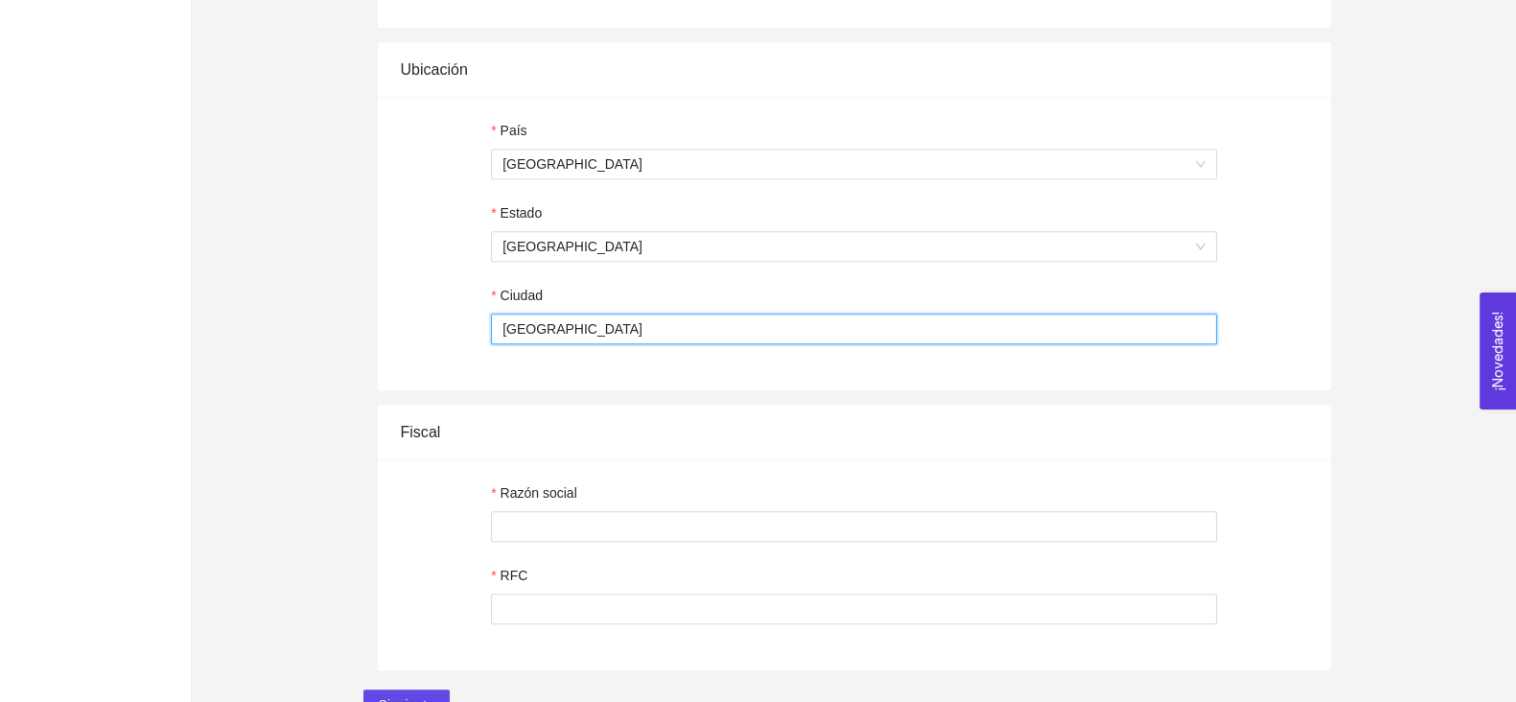
scroll to position [1091, 0]
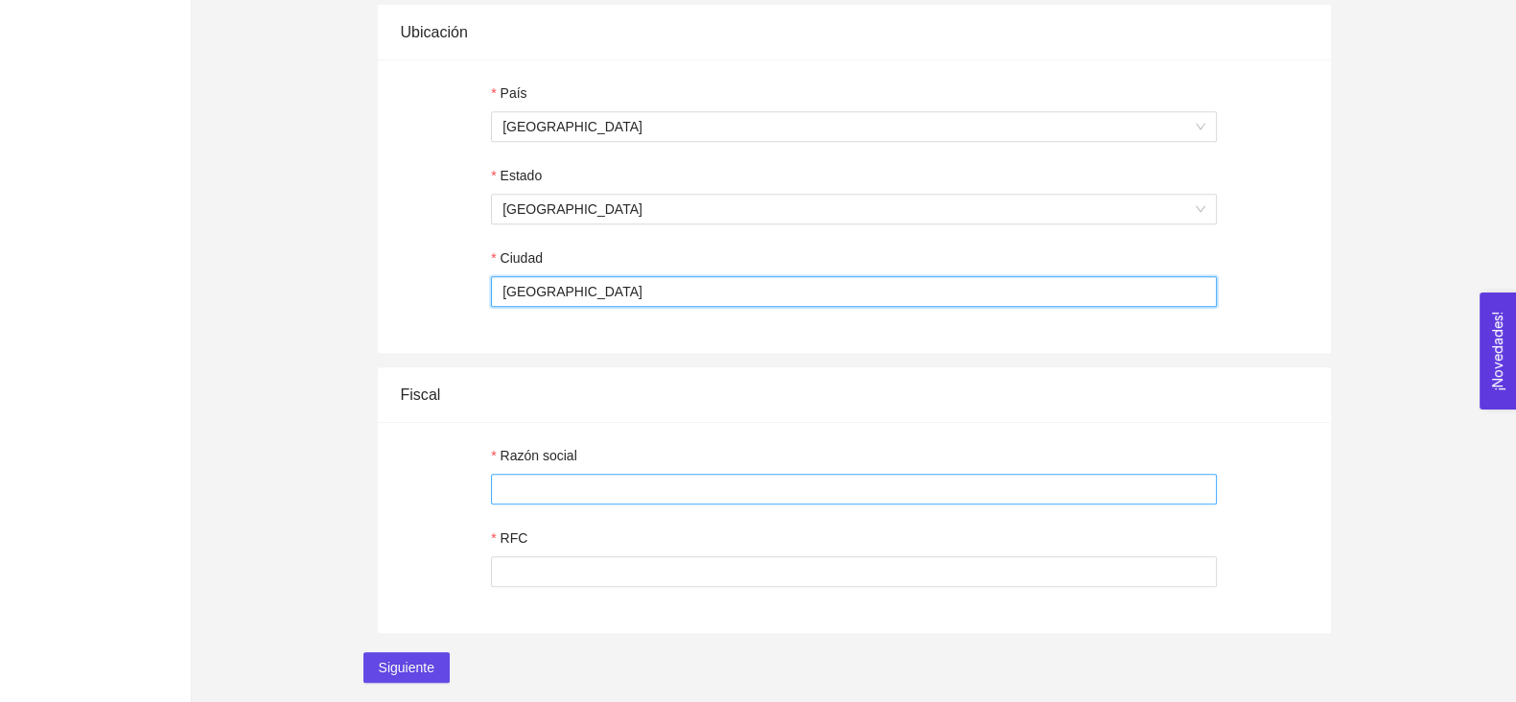
type input "[GEOGRAPHIC_DATA]"
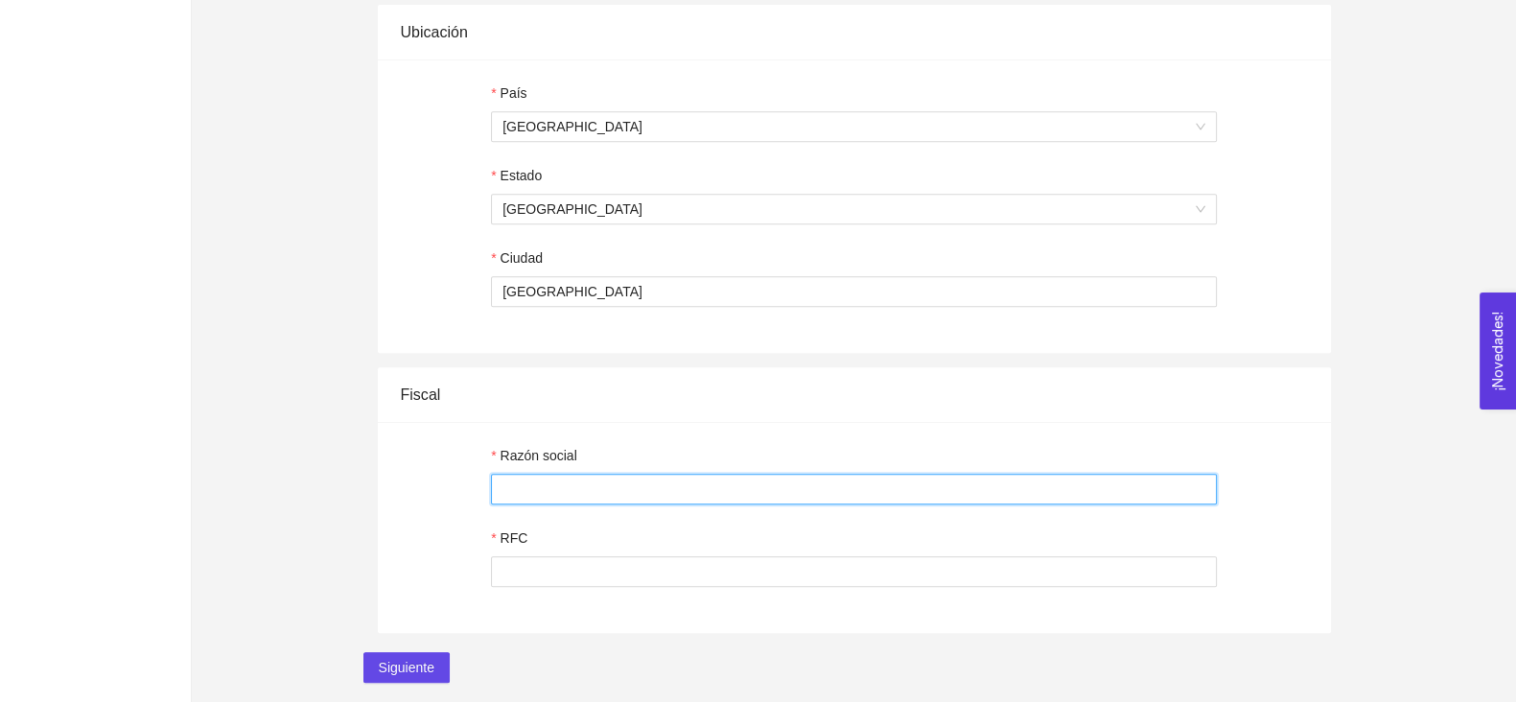
click at [531, 491] on input "Razón social" at bounding box center [854, 489] width 726 height 31
type input "NA"
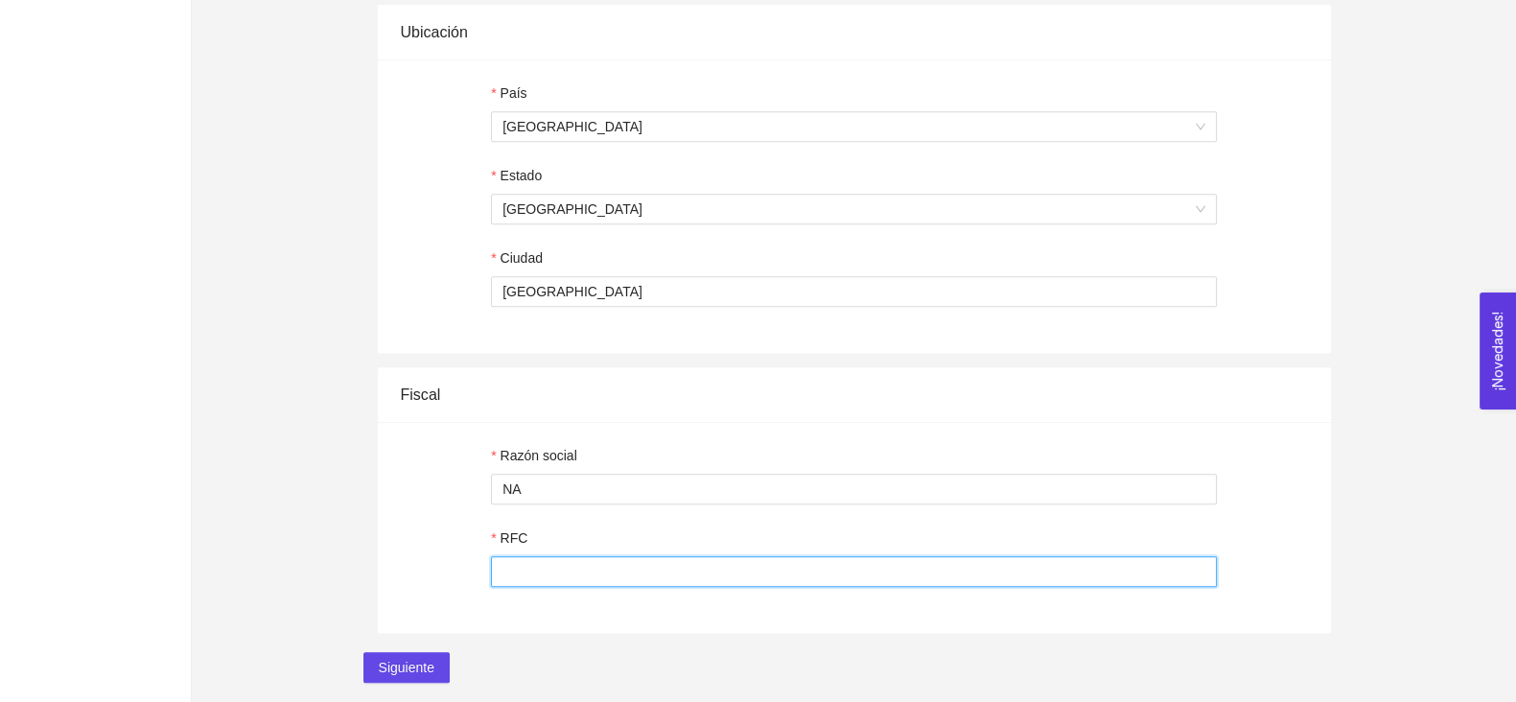
click at [628, 577] on input "RFC" at bounding box center [854, 571] width 726 height 31
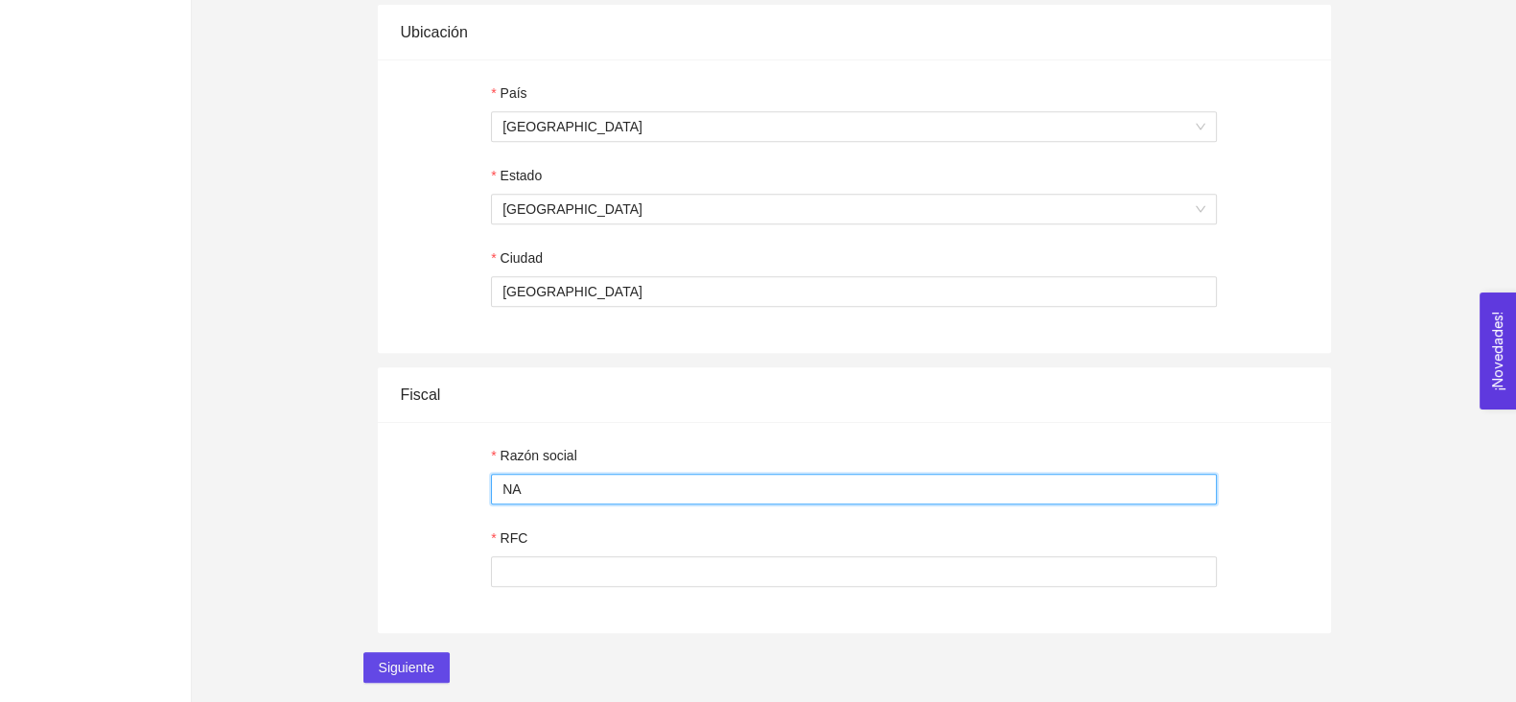
click at [508, 474] on input "NA" at bounding box center [854, 489] width 726 height 31
click at [509, 474] on input "NA" at bounding box center [854, 489] width 726 height 31
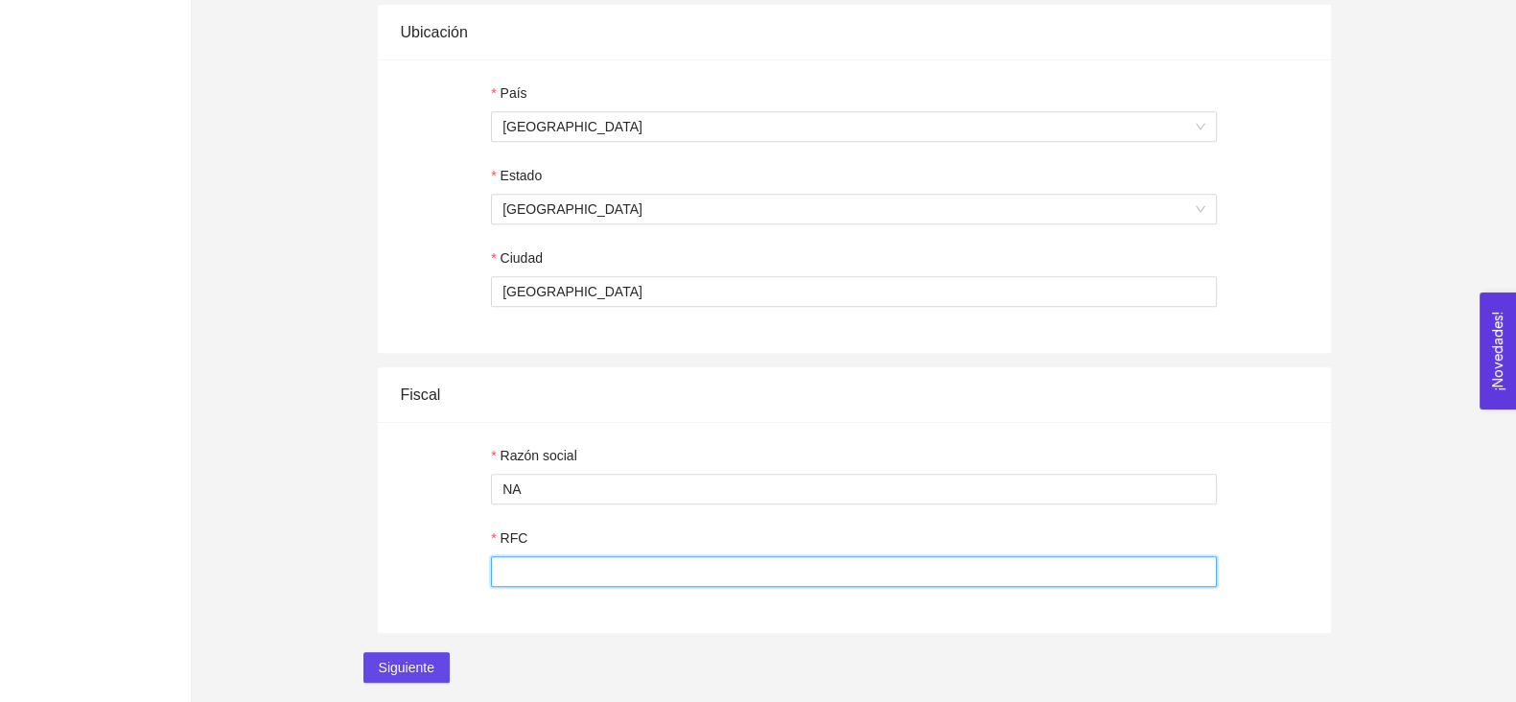
click at [524, 584] on input "RFC" at bounding box center [854, 571] width 726 height 31
click at [761, 564] on input "NA" at bounding box center [854, 571] width 726 height 31
paste input "GP9103123W6"
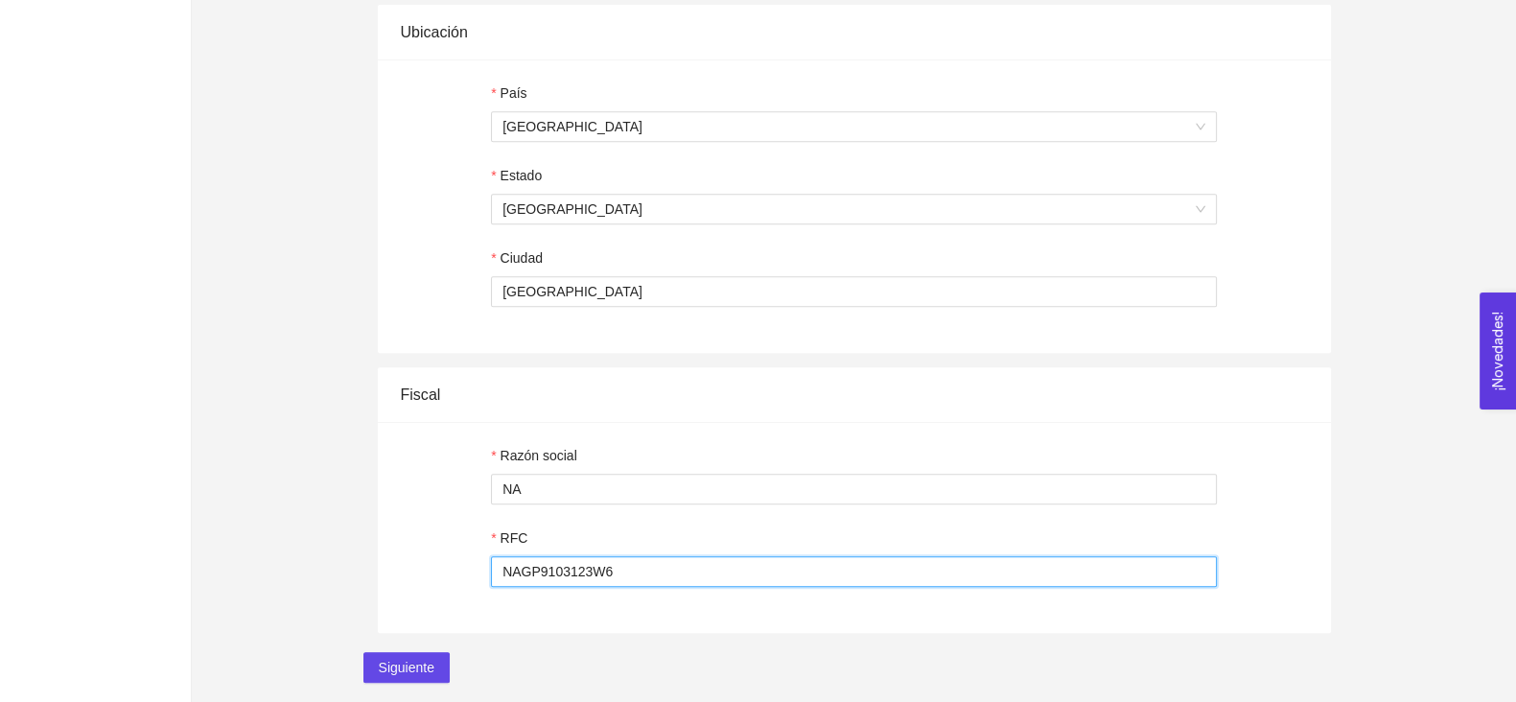
type input "NAGP9103123W6"
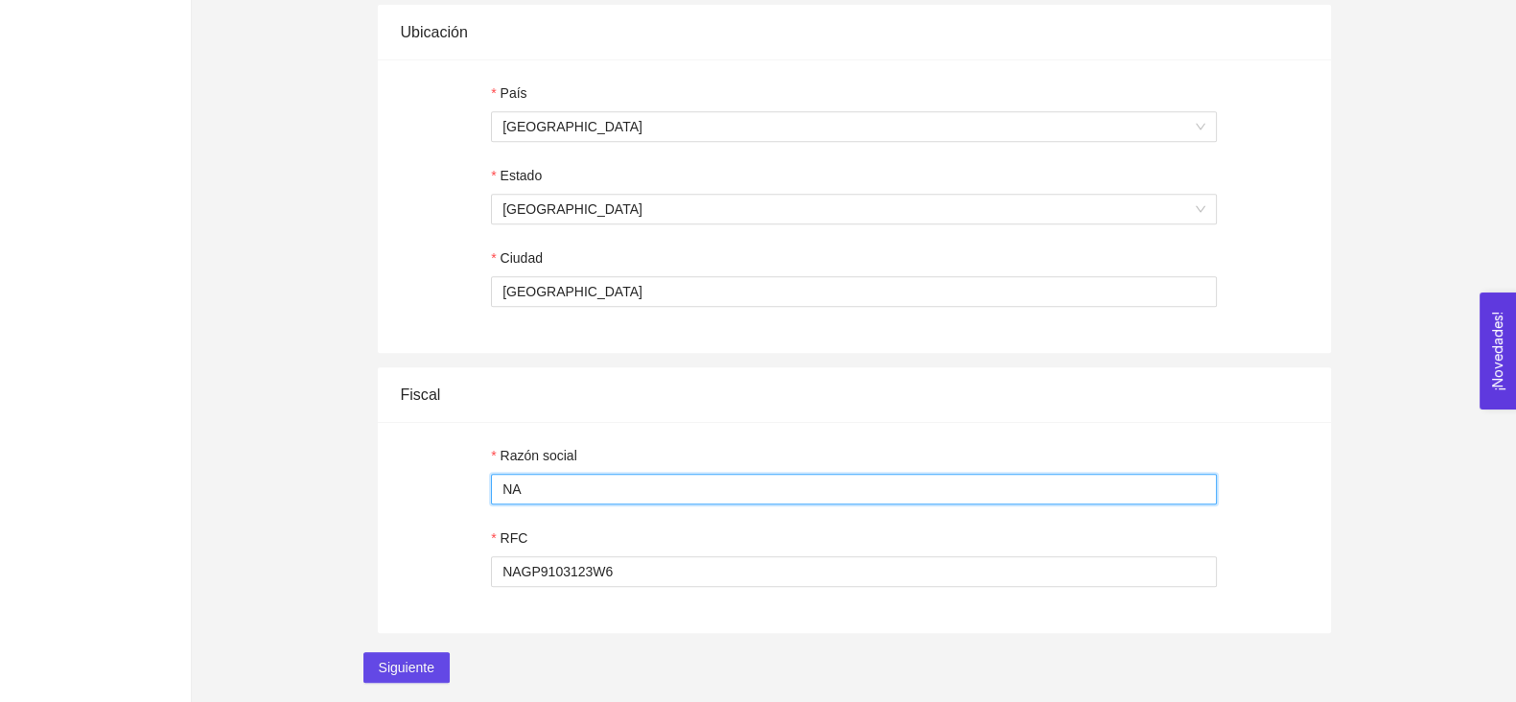
click at [916, 474] on input "NA" at bounding box center [854, 489] width 726 height 31
paste input "[PERSON_NAME]"
type input "[PERSON_NAME]"
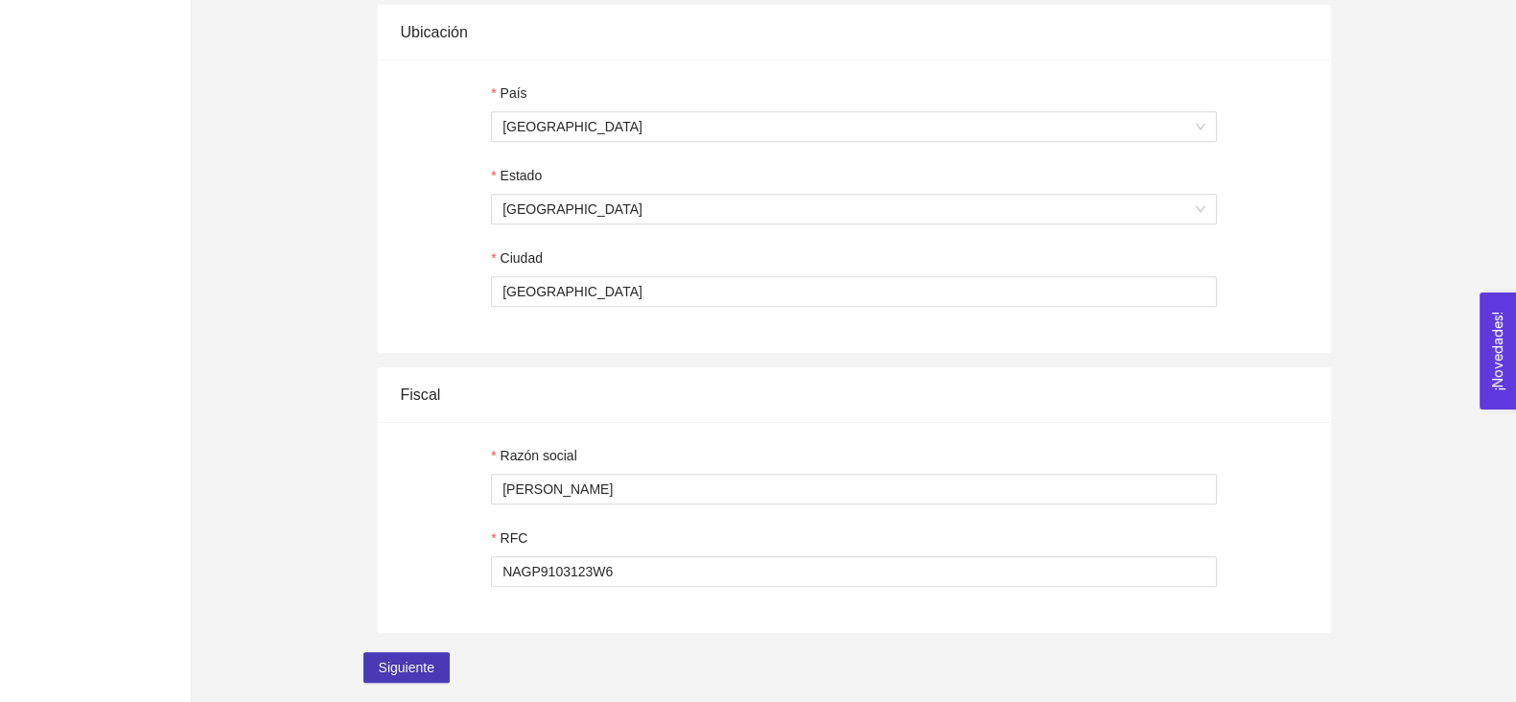
click at [414, 659] on span "Siguiente" at bounding box center [407, 667] width 56 height 21
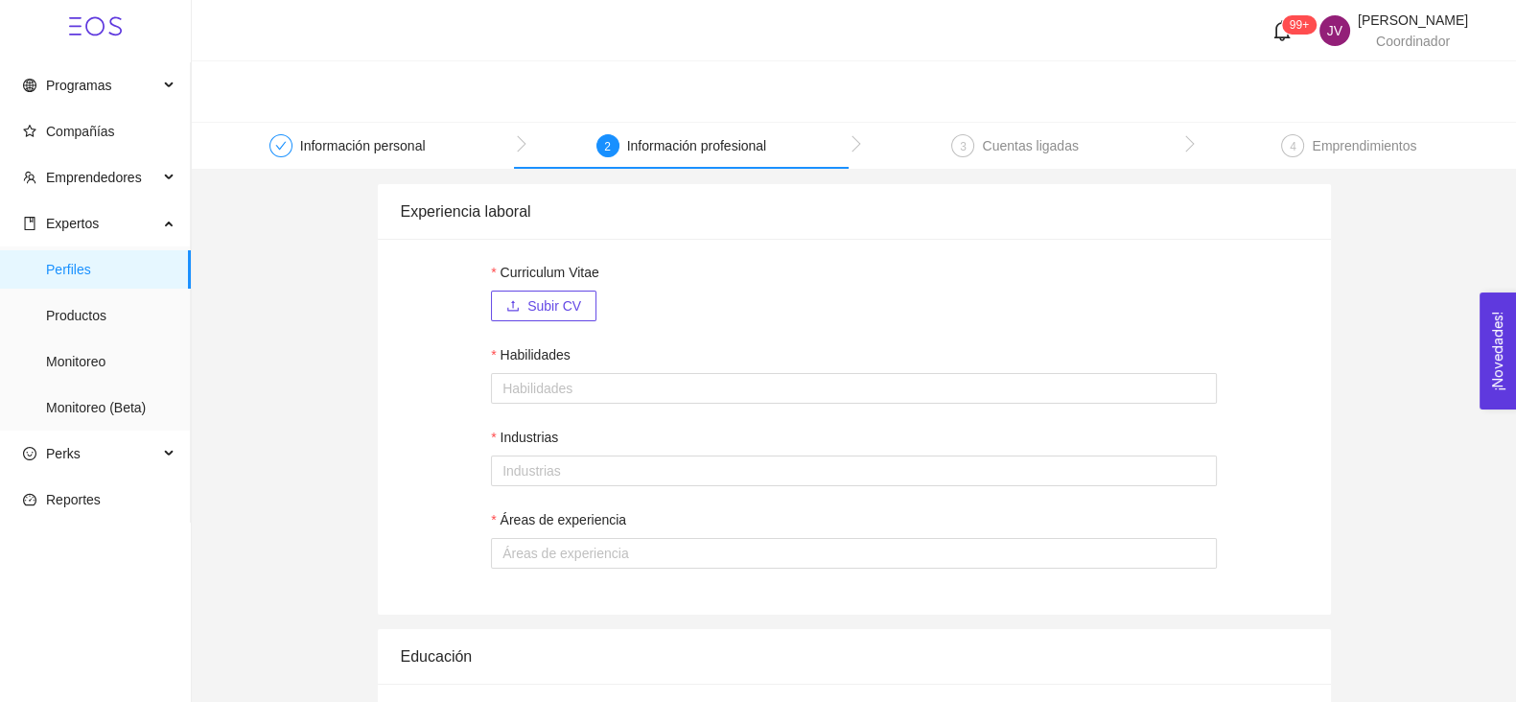
click at [1314, 162] on div "4 Emprendimientos" at bounding box center [1348, 151] width 135 height 35
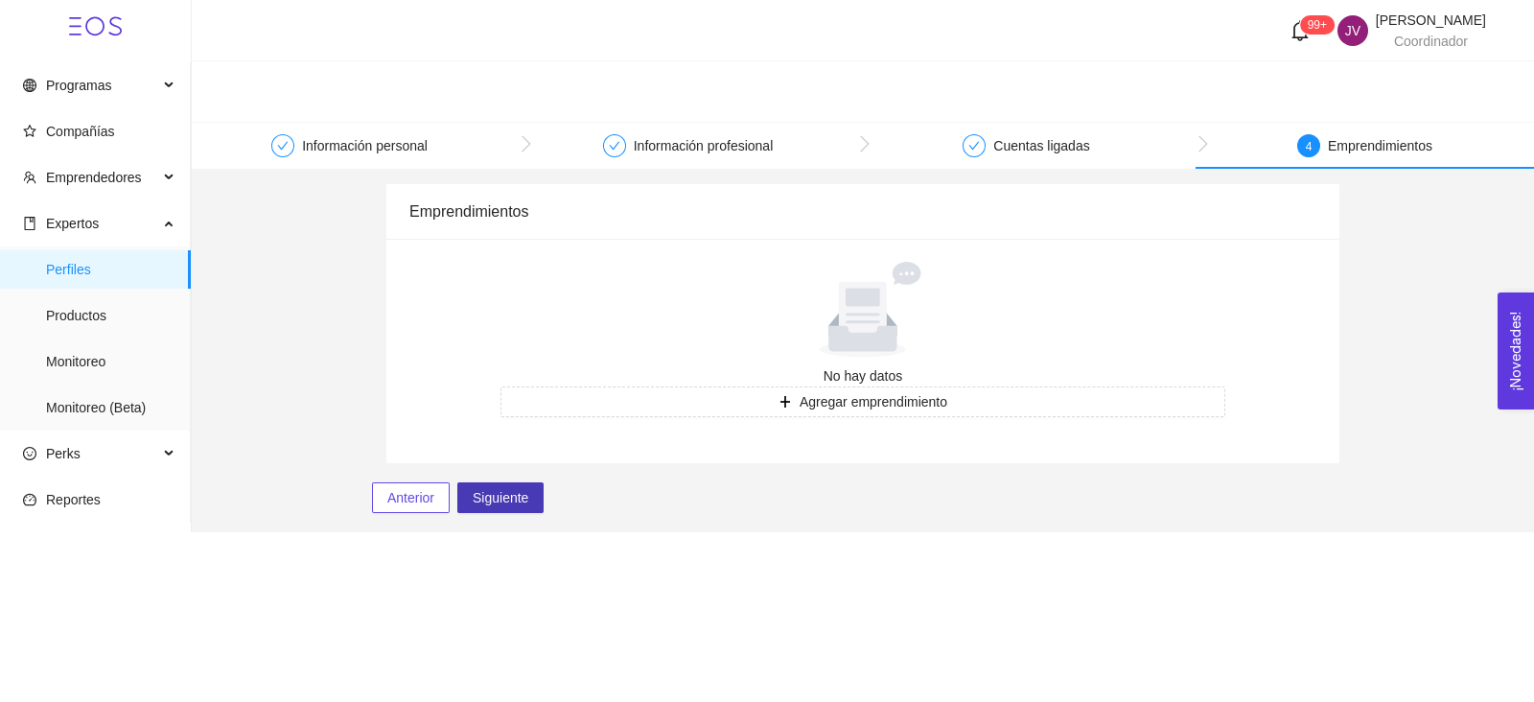
click at [516, 495] on span "Siguiente" at bounding box center [501, 497] width 56 height 21
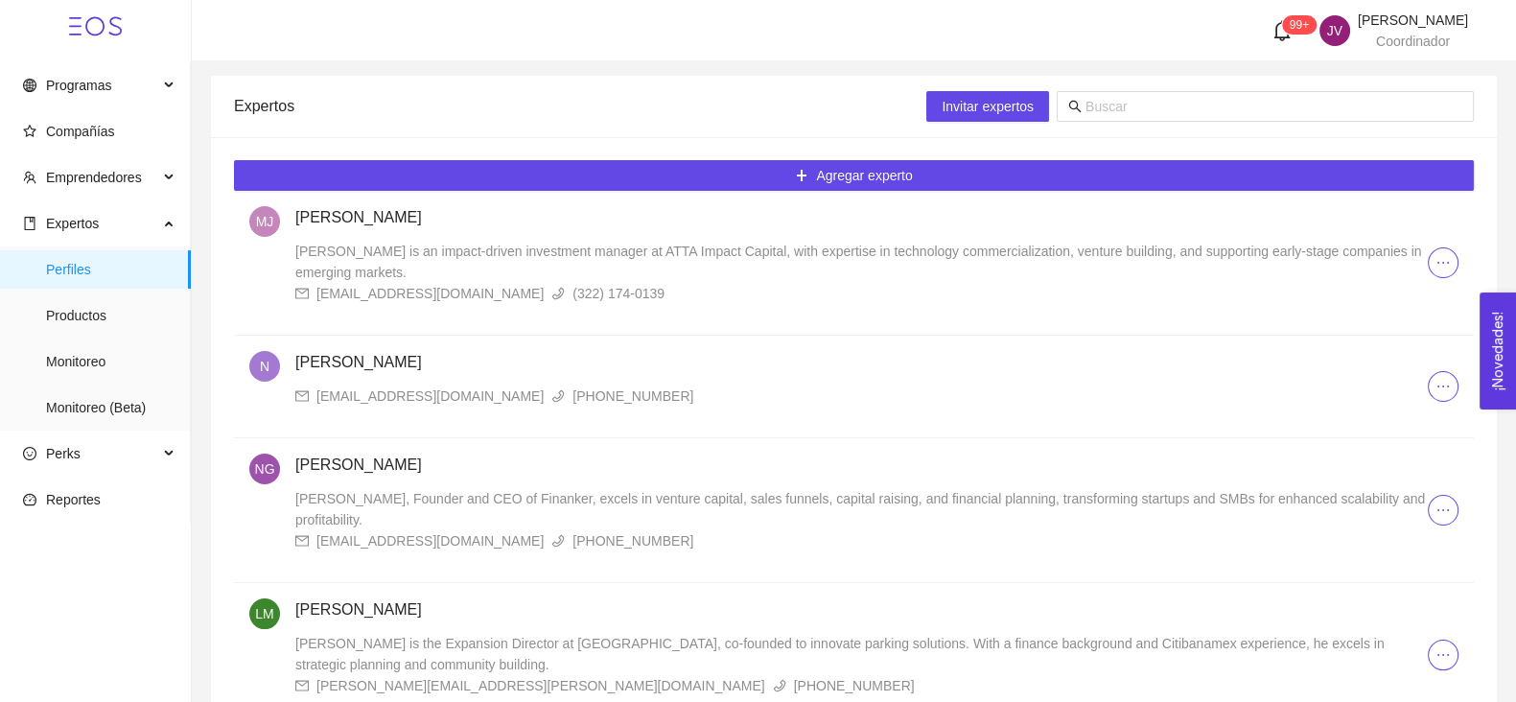
click at [1194, 227] on h4 "[PERSON_NAME]" at bounding box center [861, 217] width 1132 height 23
